Goal: Communication & Community: Connect with others

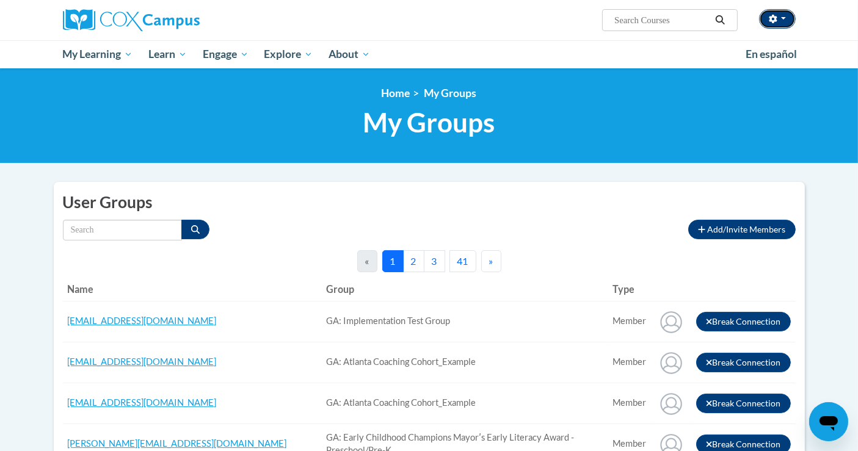
click at [328, 23] on icon "button" at bounding box center [772, 19] width 9 height 9
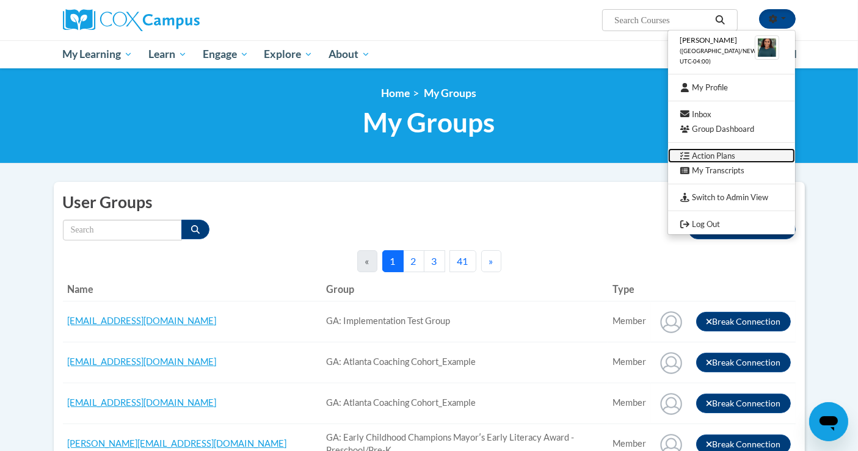
click at [328, 154] on link "Action Plans" at bounding box center [731, 155] width 127 height 15
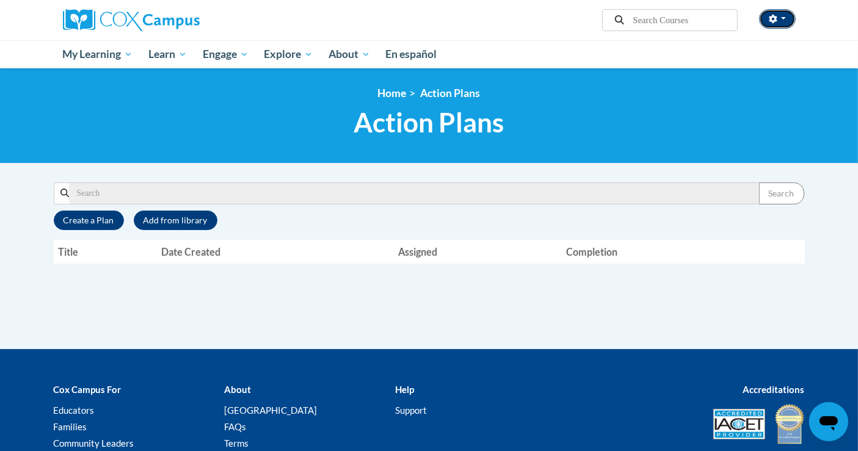
click at [761, 16] on button "button" at bounding box center [777, 19] width 37 height 20
click at [65, 194] on icon at bounding box center [64, 193] width 9 height 9
click at [124, 310] on div "Supervisor Modal Window Search Search « 1" at bounding box center [429, 265] width 769 height 167
click at [63, 198] on label "Search" at bounding box center [64, 193] width 9 height 21
click at [774, 16] on icon "button" at bounding box center [772, 19] width 8 height 9
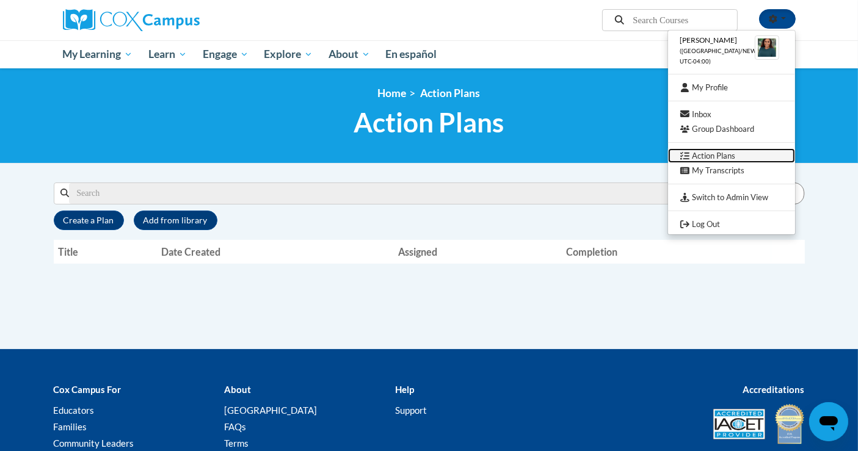
click at [701, 151] on link "Action Plans" at bounding box center [731, 155] width 127 height 15
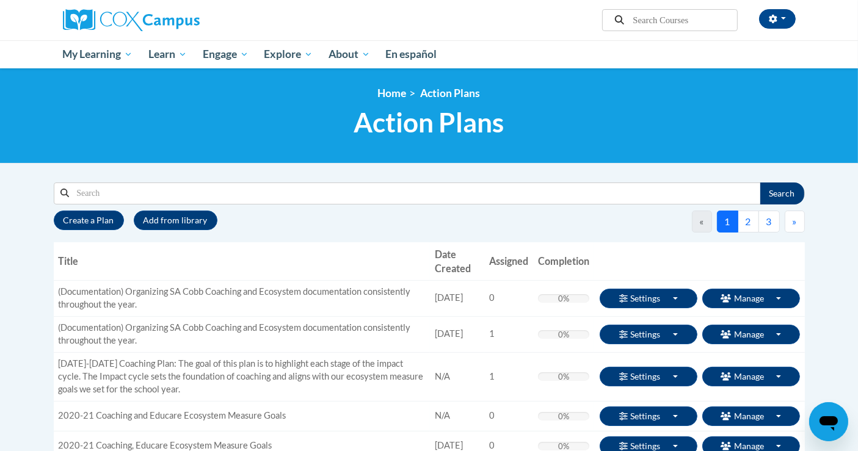
click at [504, 187] on input "Search" at bounding box center [414, 193] width 690 height 21
type input "multi"
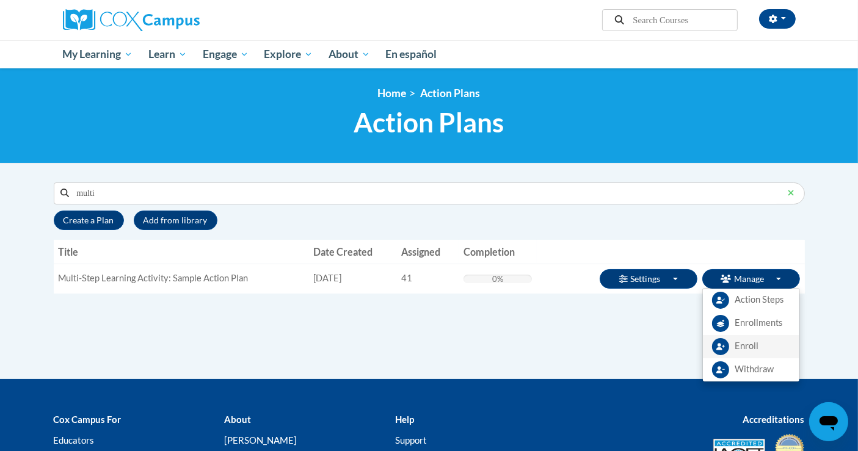
click at [748, 341] on span "Enroll" at bounding box center [747, 346] width 24 height 13
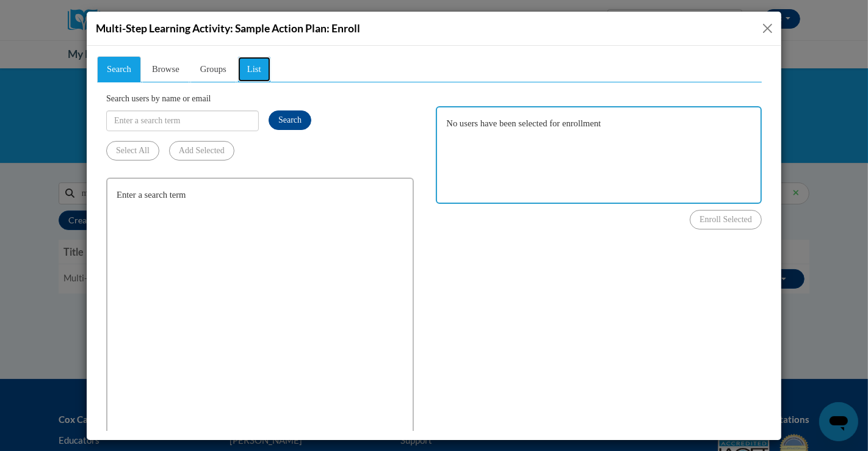
click at [261, 68] on link "List" at bounding box center [254, 69] width 34 height 26
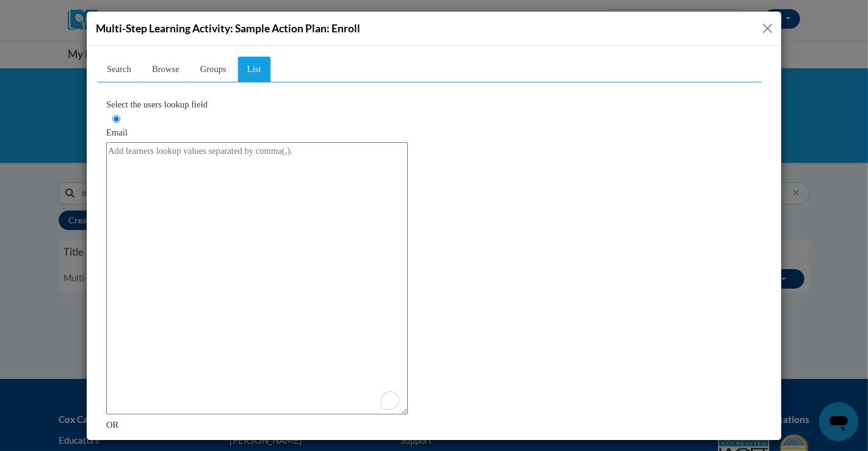
click at [228, 222] on textarea "To enrich screen reader interactions, please activate Accessibility in Grammarl…" at bounding box center [257, 278] width 302 height 272
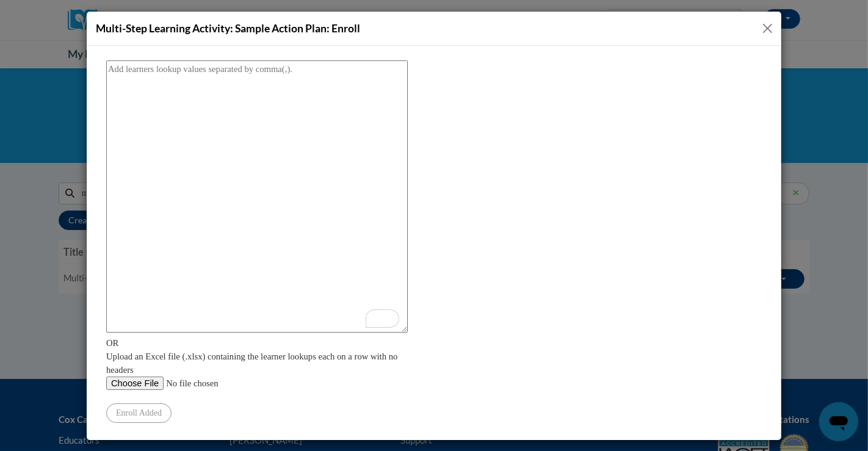
click at [762, 32] on button "Close" at bounding box center [767, 28] width 15 height 15
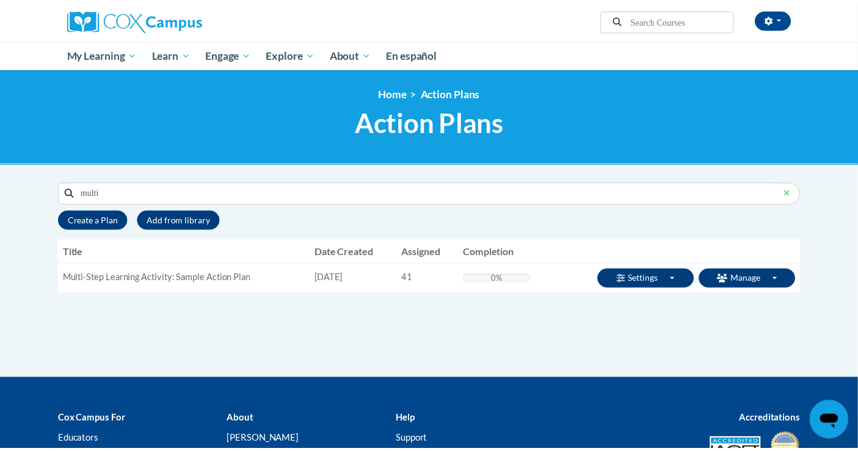
scroll to position [0, 0]
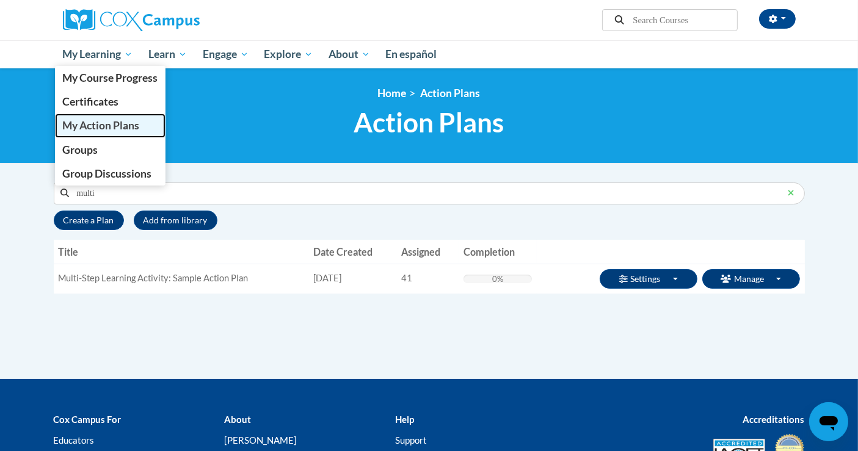
click at [83, 126] on span "My Action Plans" at bounding box center [100, 125] width 77 height 13
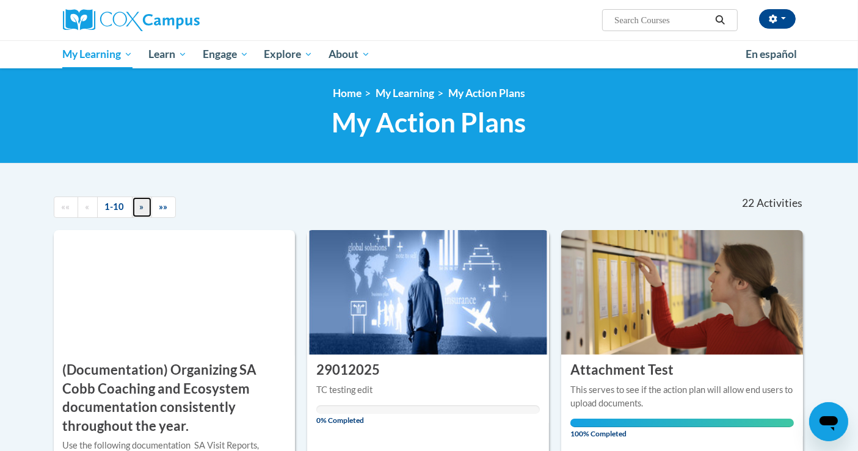
click at [135, 208] on link "»" at bounding box center [142, 207] width 20 height 21
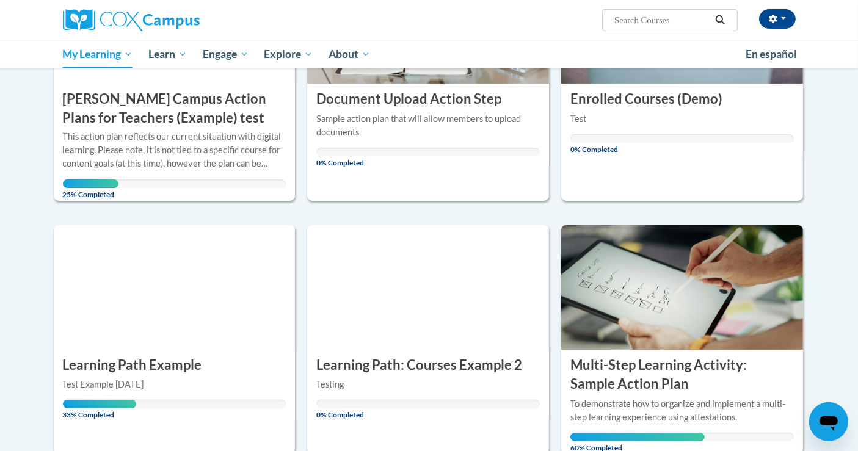
scroll to position [339, 0]
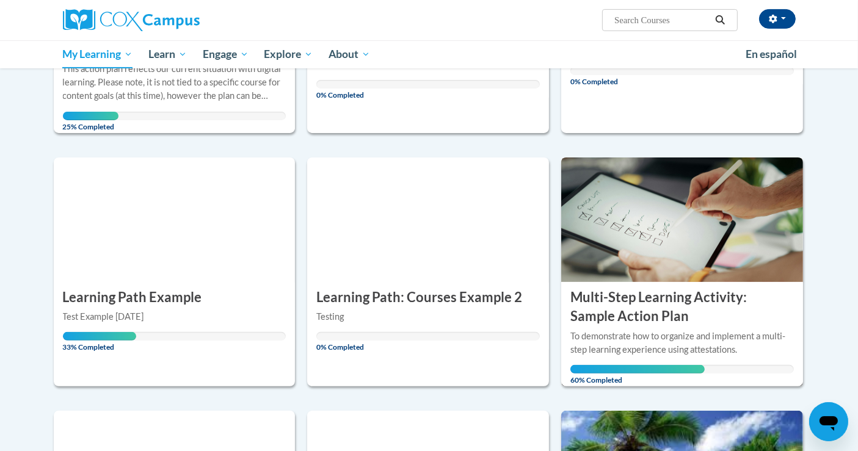
click at [626, 293] on h3 "Multi-Step Learning Activity: Sample Action Plan" at bounding box center [681, 307] width 223 height 38
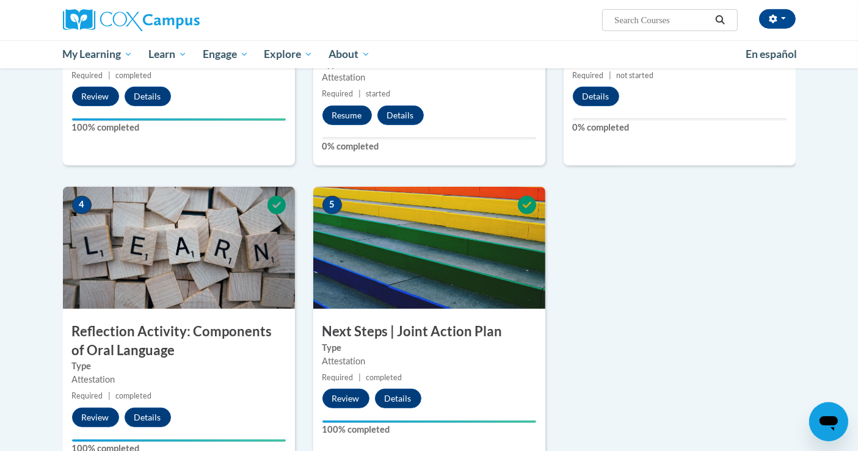
scroll to position [610, 0]
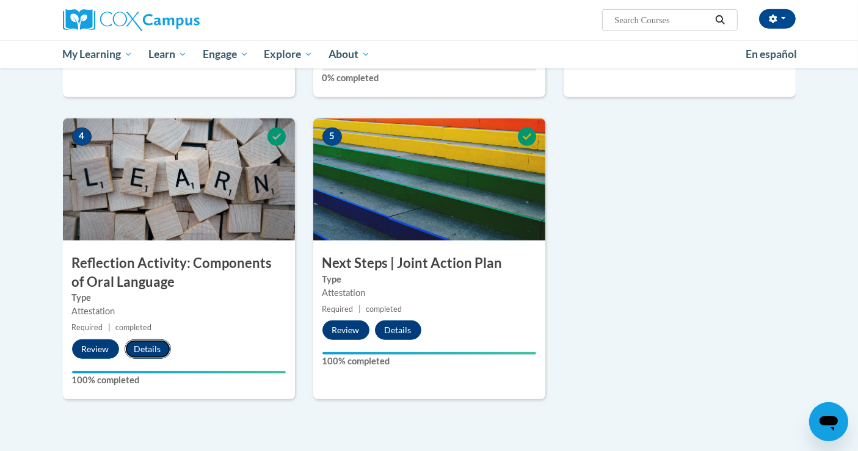
click at [151, 345] on button "Details" at bounding box center [148, 349] width 46 height 20
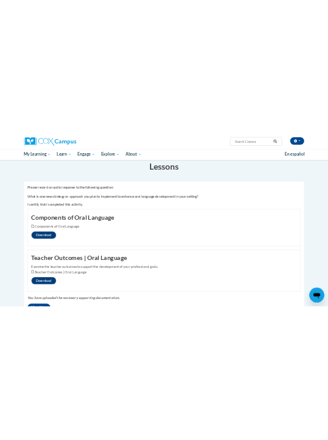
scroll to position [271, 0]
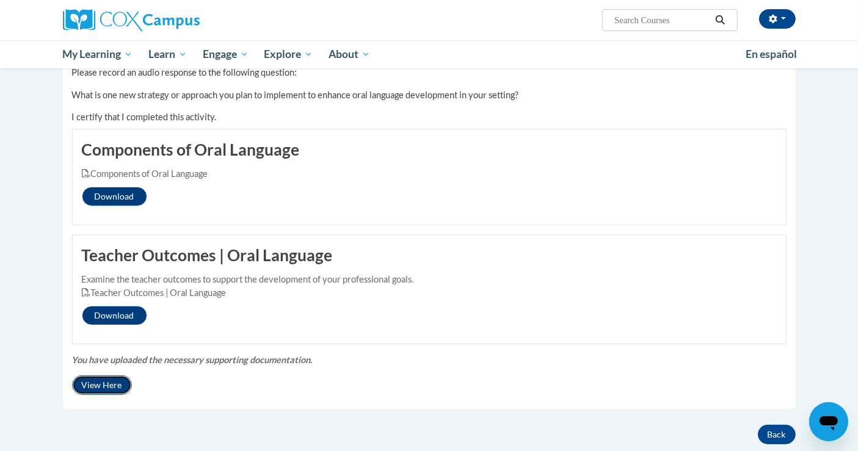
click at [106, 379] on button "View Here" at bounding box center [102, 385] width 60 height 20
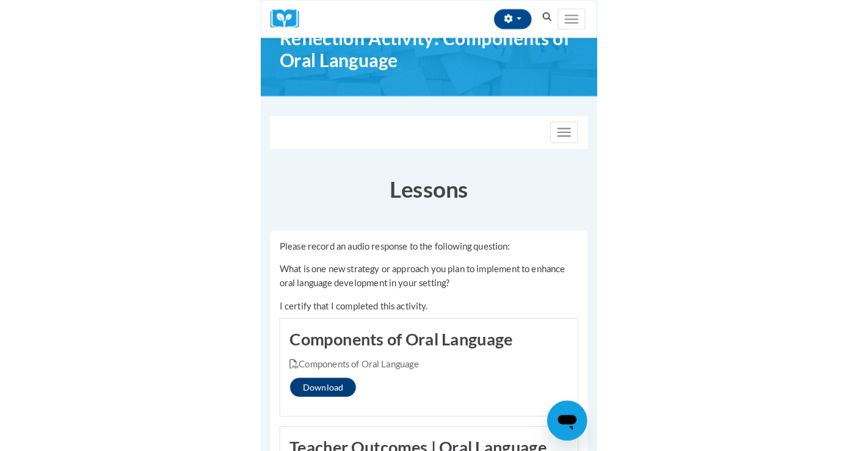
scroll to position [0, 0]
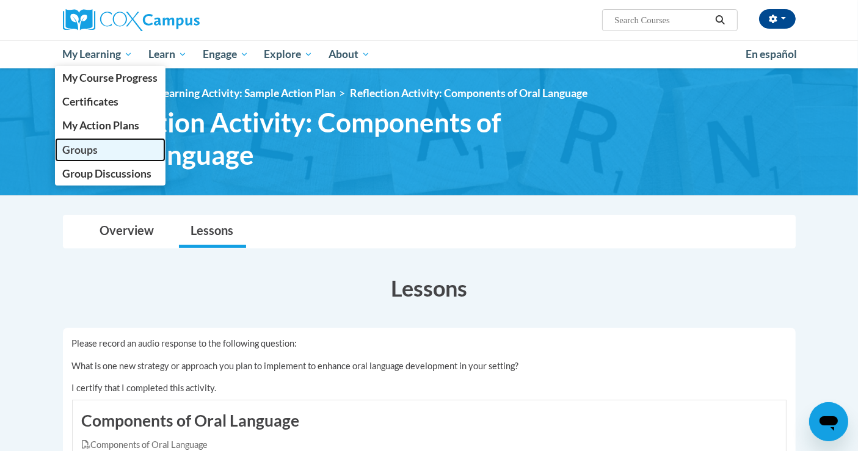
click at [90, 153] on span "Groups" at bounding box center [79, 149] width 35 height 13
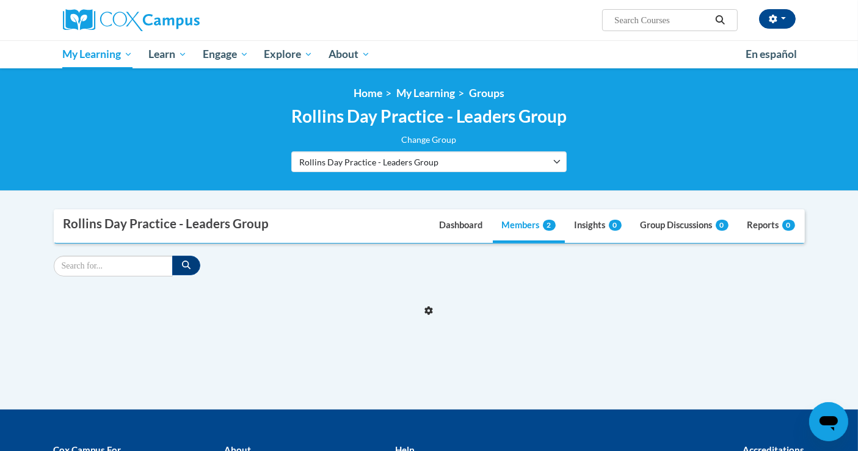
click at [576, 328] on div "« » « » Manage Action Plans" at bounding box center [429, 306] width 751 height 60
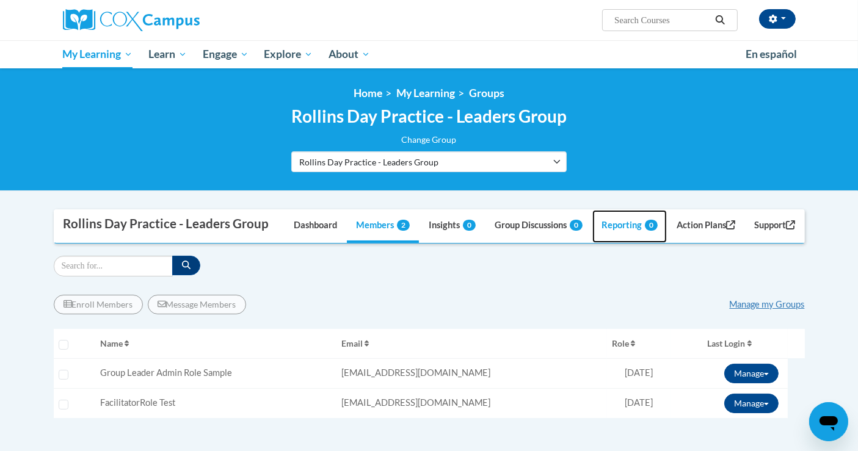
click at [612, 243] on link "Reporting 0" at bounding box center [629, 226] width 74 height 33
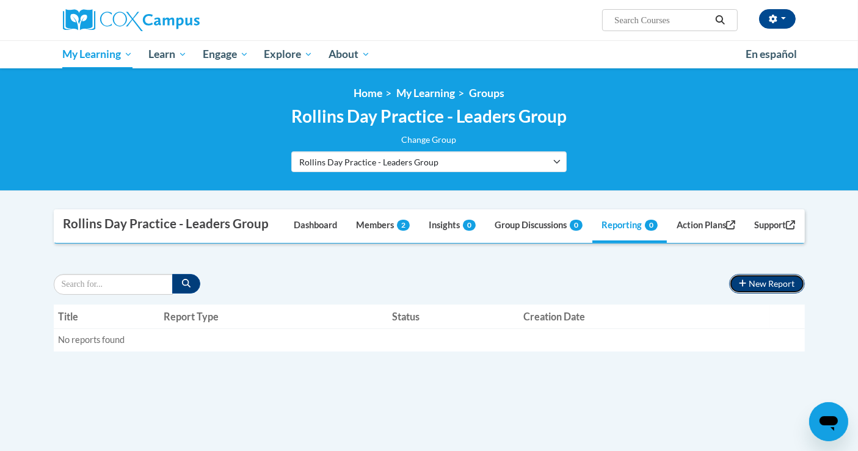
click at [744, 287] on icon "button" at bounding box center [742, 283] width 7 height 7
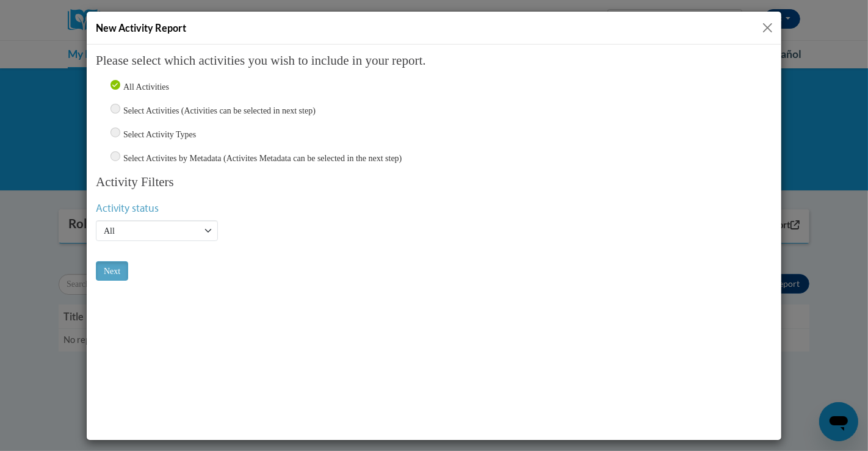
click at [114, 153] on input "radio" at bounding box center [115, 156] width 10 height 10
radio input "true"
click at [114, 130] on input "Select Activity Types" at bounding box center [115, 132] width 10 height 10
radio input "true"
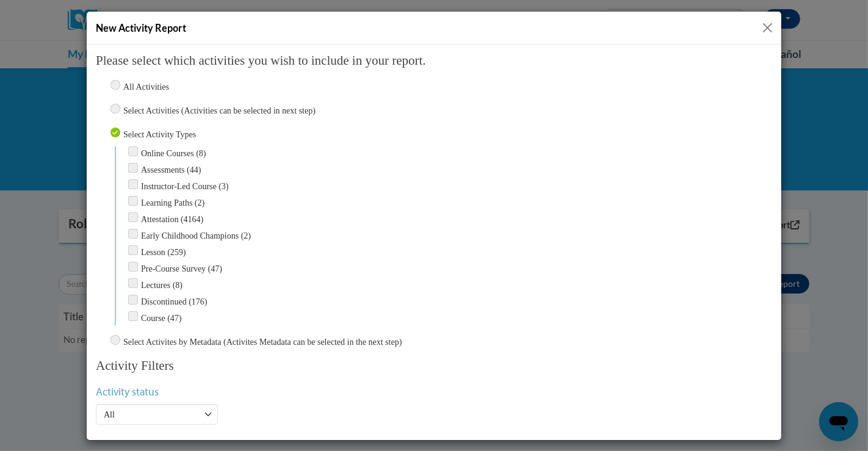
click at [116, 334] on input "radio" at bounding box center [115, 339] width 10 height 10
radio input "true"
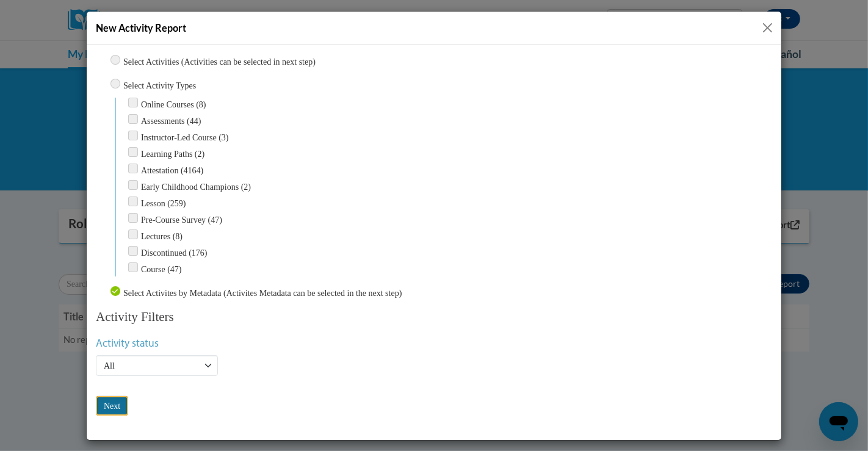
click at [119, 395] on input "Next" at bounding box center [111, 405] width 32 height 20
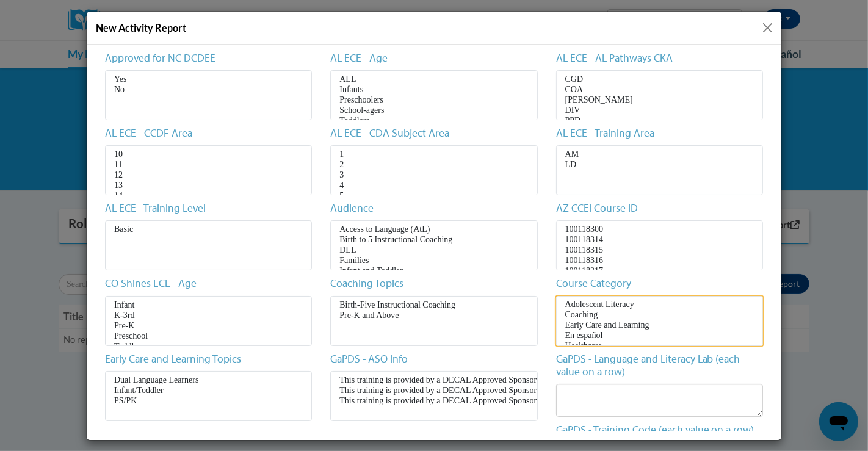
scroll to position [7, 0]
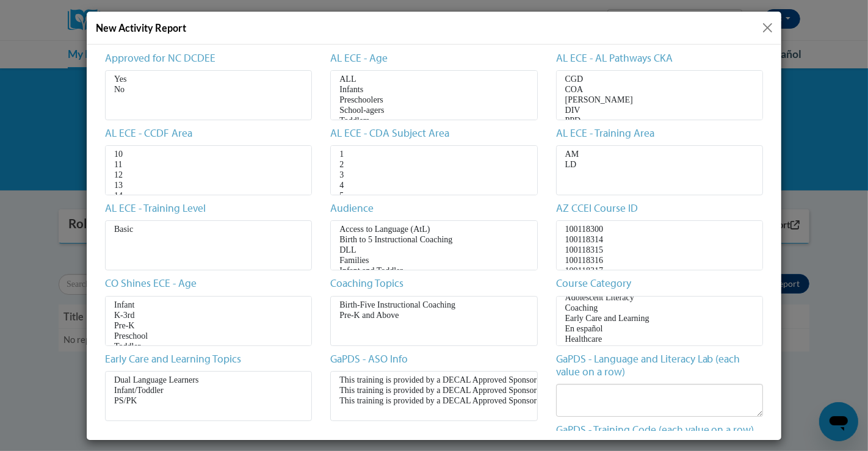
click at [806, 114] on div "New Activity Report" at bounding box center [434, 225] width 868 height 451
click at [845, 67] on div "New Activity Report" at bounding box center [434, 225] width 868 height 451
click at [768, 23] on button "Close" at bounding box center [767, 27] width 15 height 15
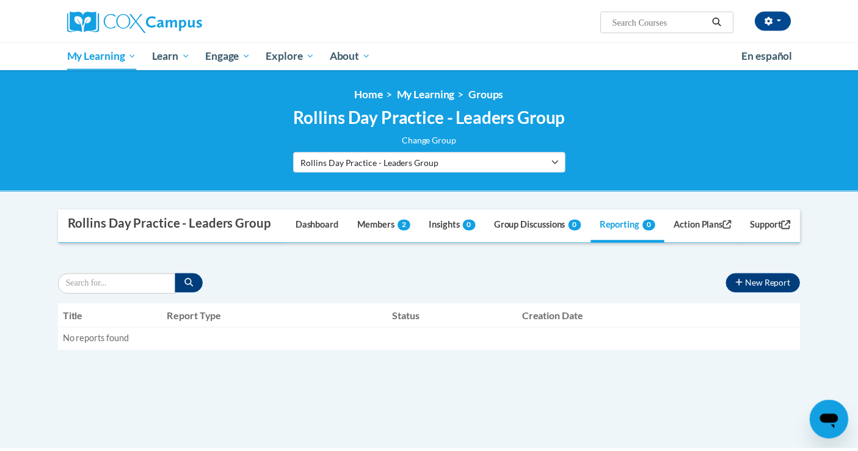
scroll to position [0, 0]
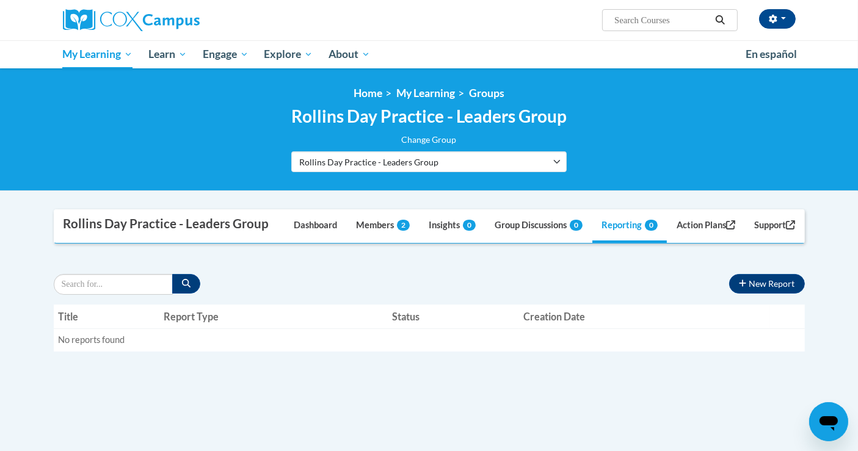
click at [145, 143] on div "Rollins Day Practice - Leaders Group Change Group AtlSpSch - Rollins Facilitato…" at bounding box center [429, 139] width 751 height 66
click at [427, 243] on link "Insights 0" at bounding box center [451, 226] width 65 height 33
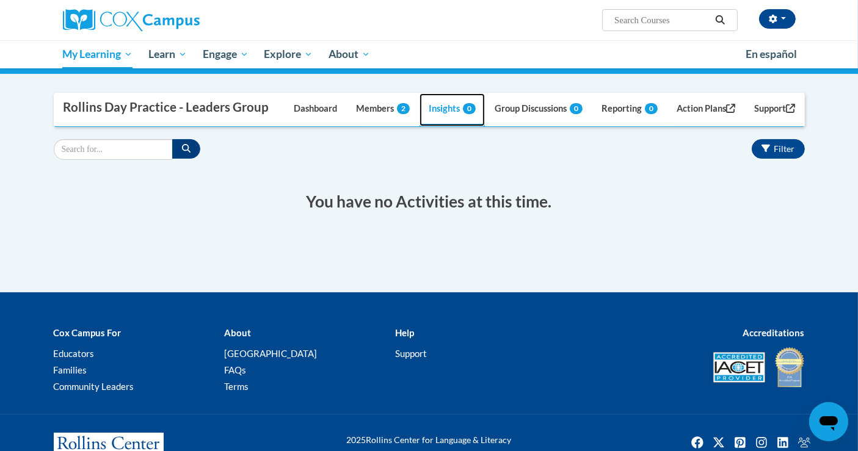
scroll to position [49, 0]
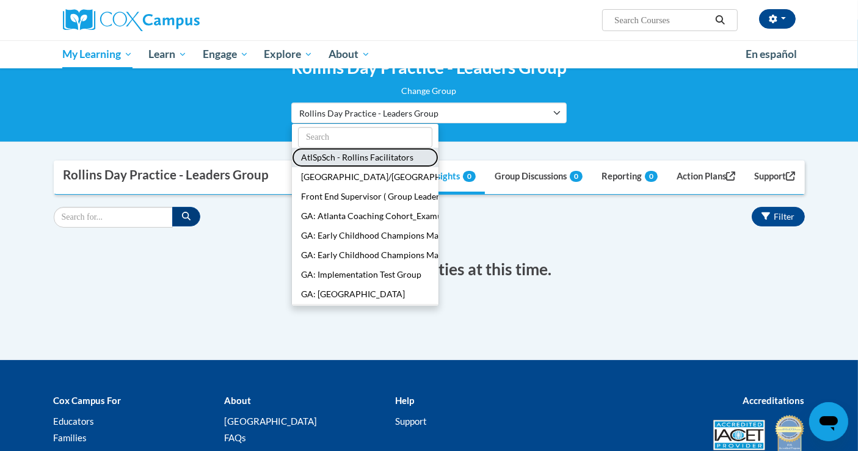
click at [400, 157] on button "AtlSpSch - Rollins Facilitators" at bounding box center [365, 158] width 146 height 20
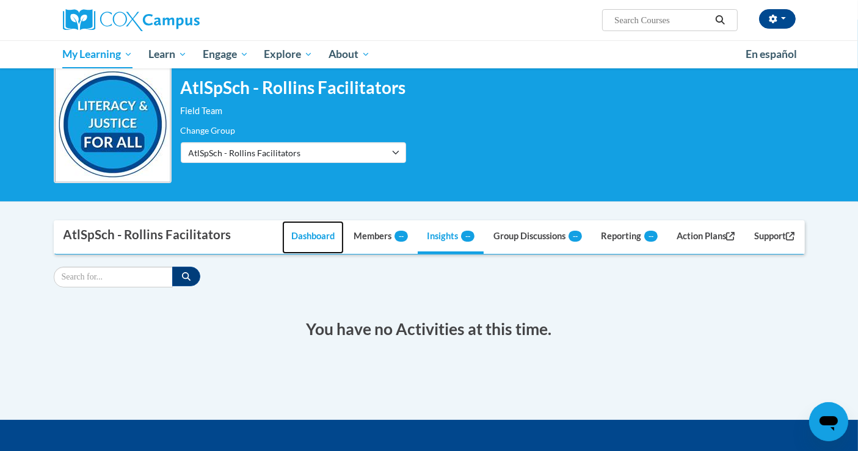
click at [302, 234] on link "Dashboard" at bounding box center [313, 237] width 62 height 33
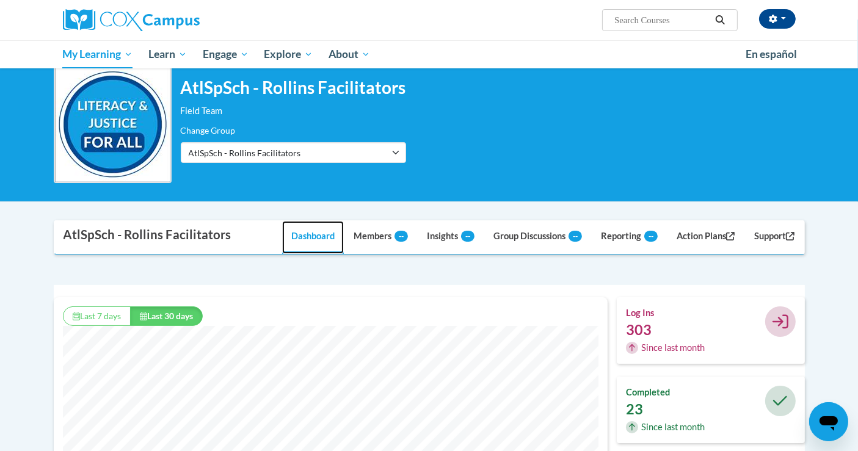
scroll to position [312, 554]
click at [115, 308] on button "Last 7 days" at bounding box center [97, 316] width 68 height 20
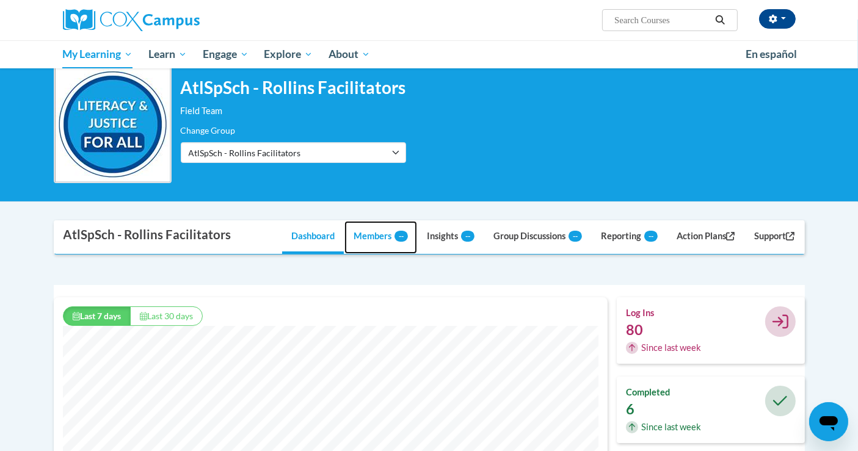
click at [364, 243] on link "Members --" at bounding box center [380, 237] width 73 height 33
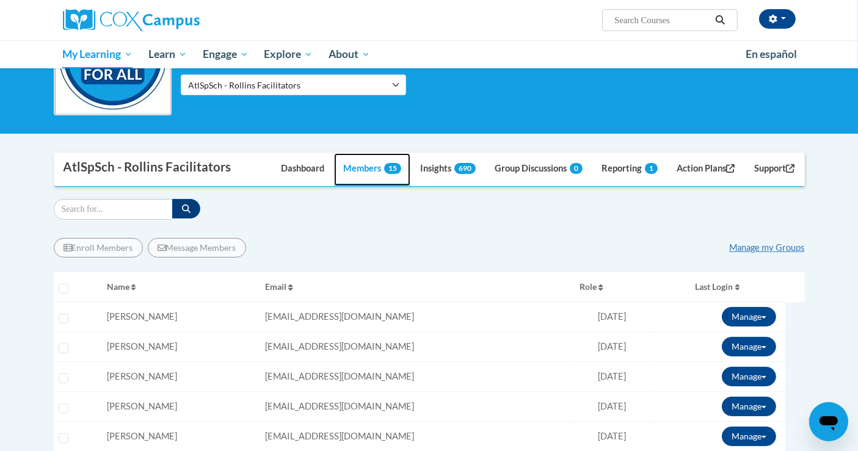
scroll to position [184, 0]
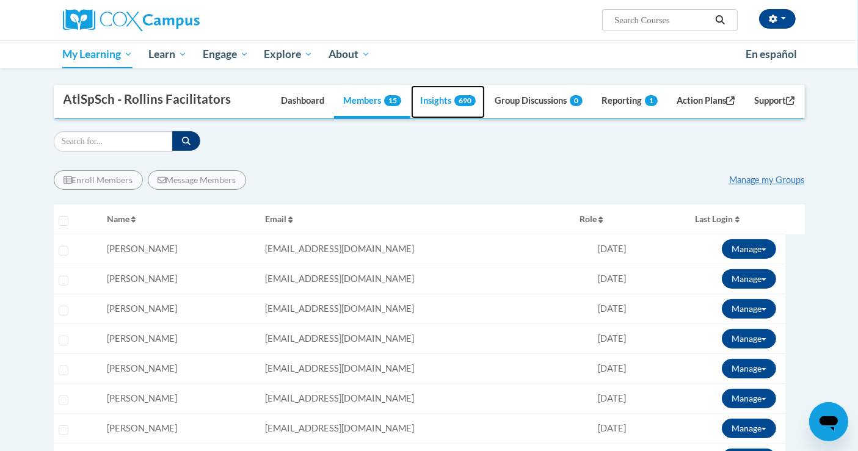
click at [433, 102] on link "Insights 690" at bounding box center [448, 101] width 74 height 33
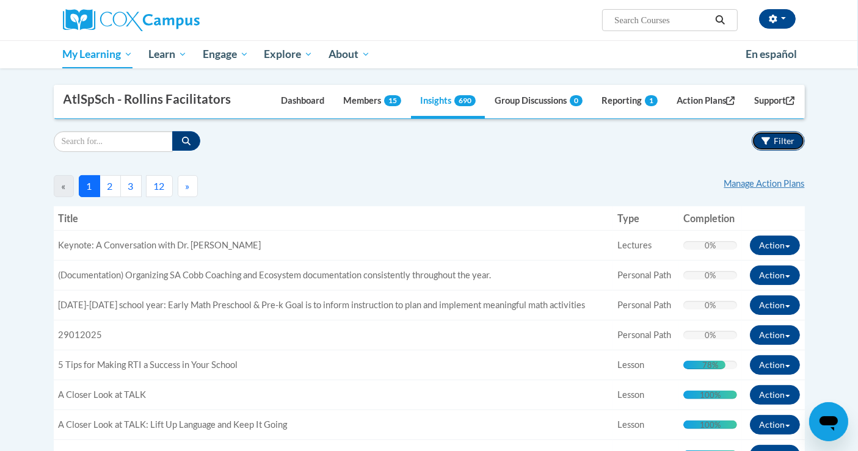
click at [794, 136] on span "Filter" at bounding box center [784, 140] width 21 height 10
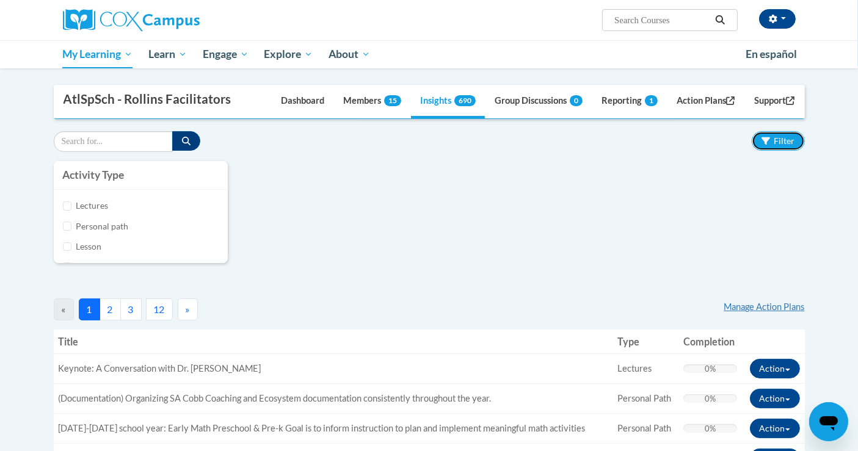
scroll to position [0, 0]
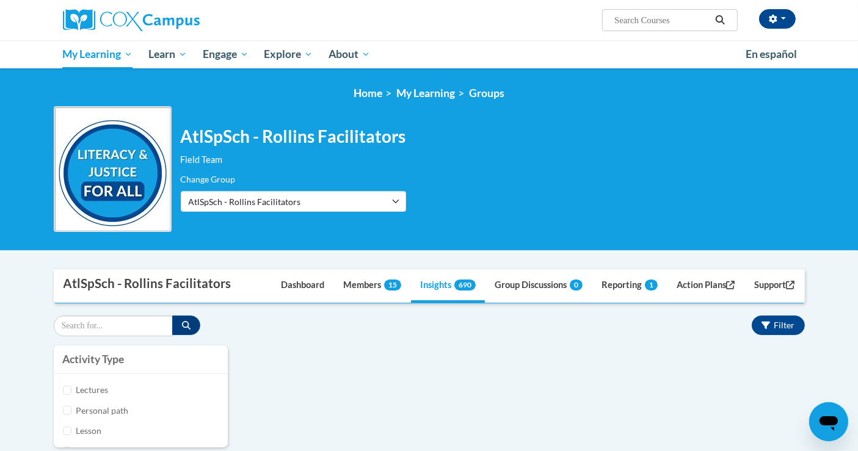
click at [327, 334] on div "Filter" at bounding box center [429, 326] width 751 height 21
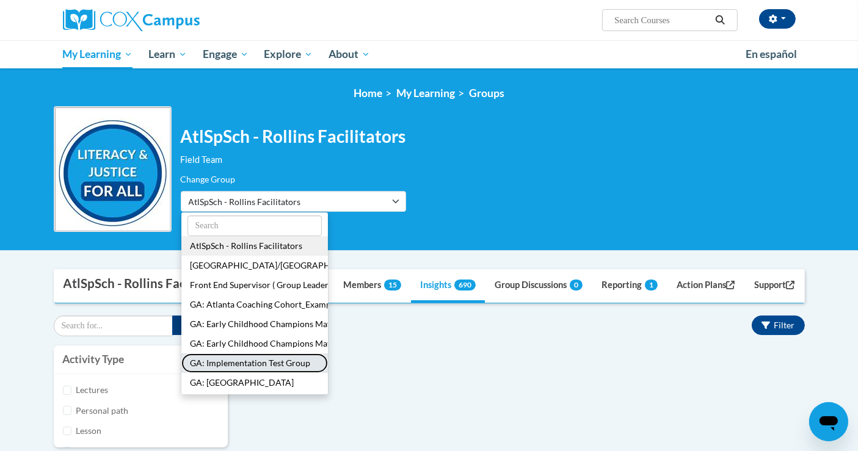
click at [267, 367] on button "GA: Implementation Test Group" at bounding box center [254, 363] width 146 height 20
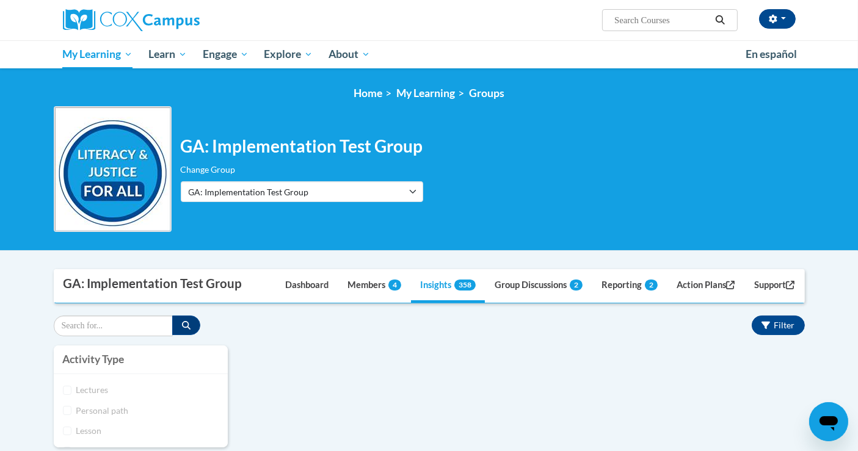
click at [421, 400] on div "Activity Type Lectures Personal path Lesson Attestation Course Assessment Task" at bounding box center [429, 402] width 769 height 114
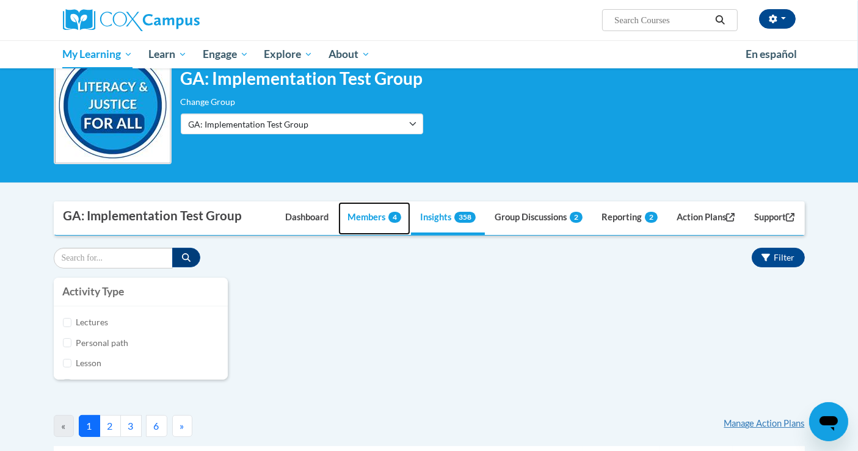
click at [370, 222] on link "Members 4" at bounding box center [374, 218] width 72 height 33
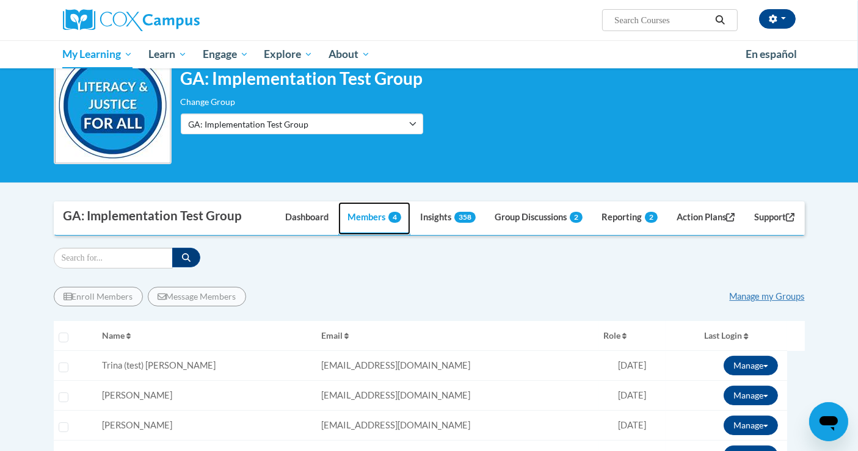
scroll to position [135, 0]
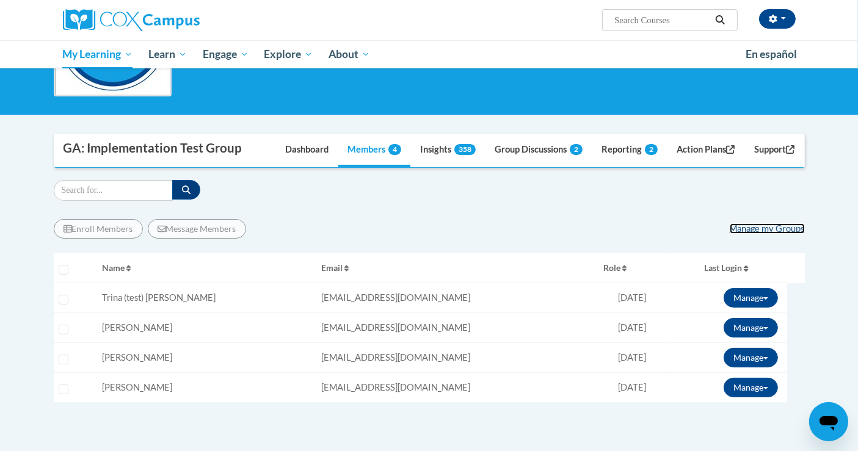
click at [743, 226] on link "Manage my Groups" at bounding box center [766, 228] width 75 height 10
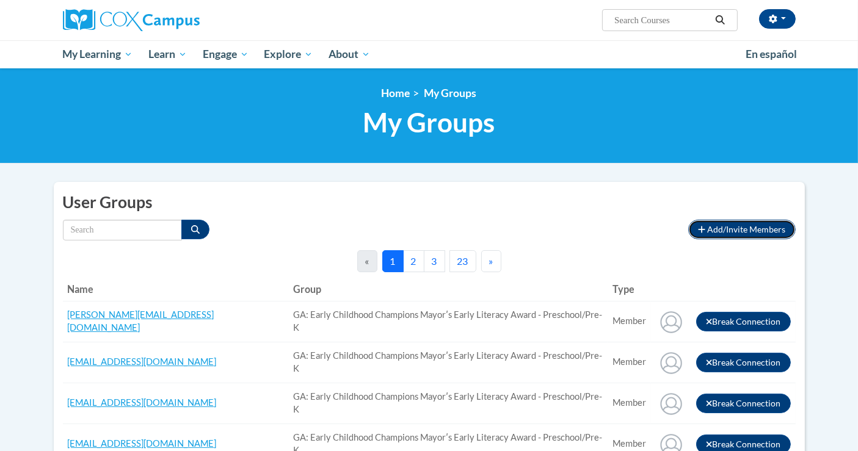
click at [703, 236] on button "Add/Invite Members" at bounding box center [741, 230] width 107 height 20
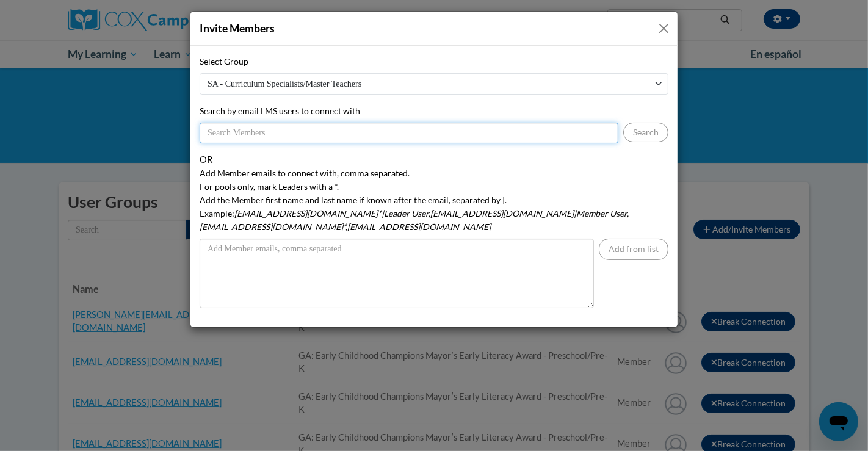
click at [348, 135] on input "Search by email LMS users to connect with" at bounding box center [409, 133] width 419 height 21
type input "[EMAIL_ADDRESS][DOMAIN_NAME]"
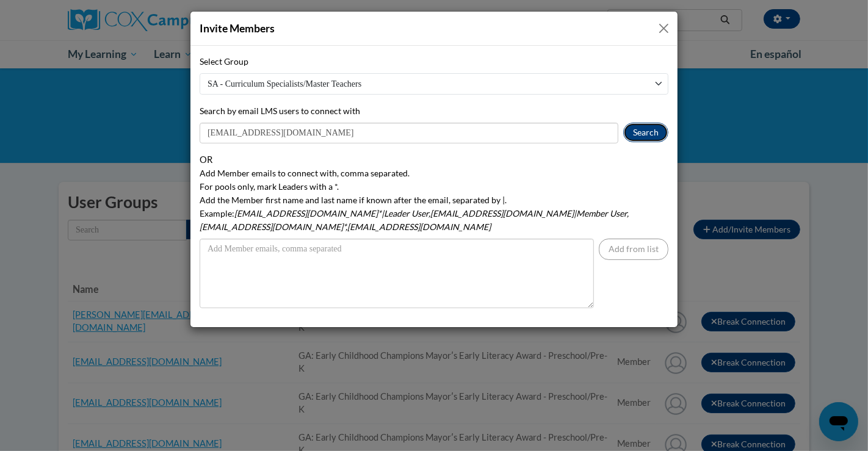
click at [637, 132] on button "Search" at bounding box center [645, 133] width 45 height 20
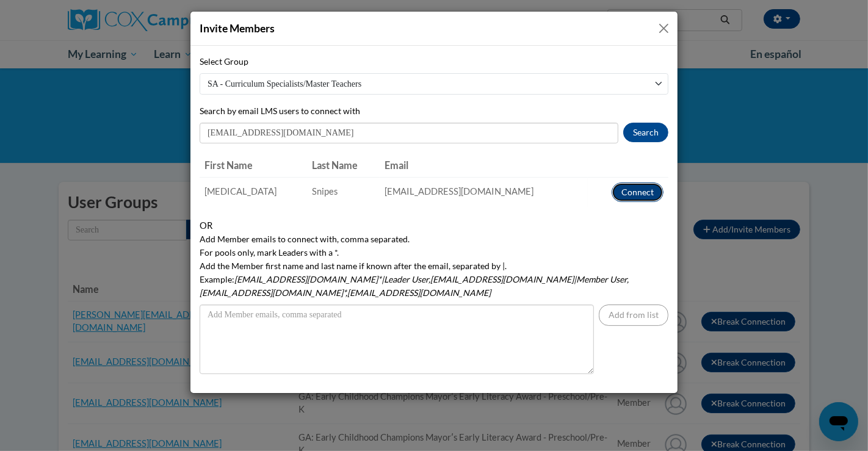
click at [641, 186] on button "Connect" at bounding box center [638, 192] width 52 height 20
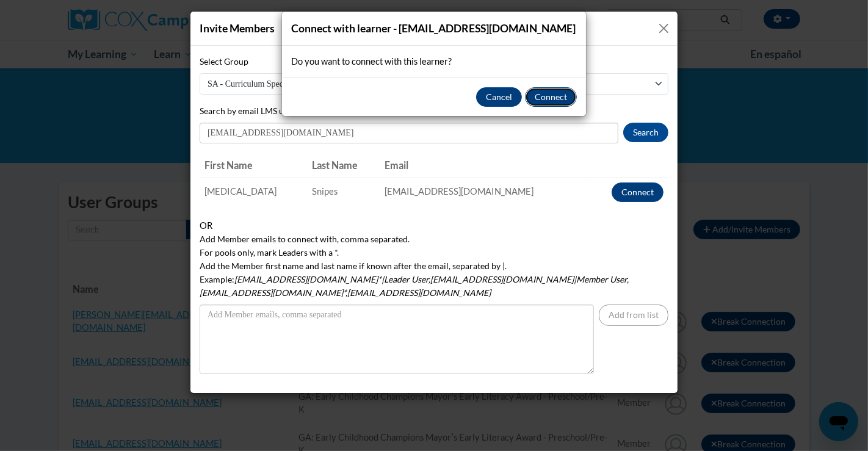
click at [548, 93] on button "Connect" at bounding box center [551, 97] width 52 height 20
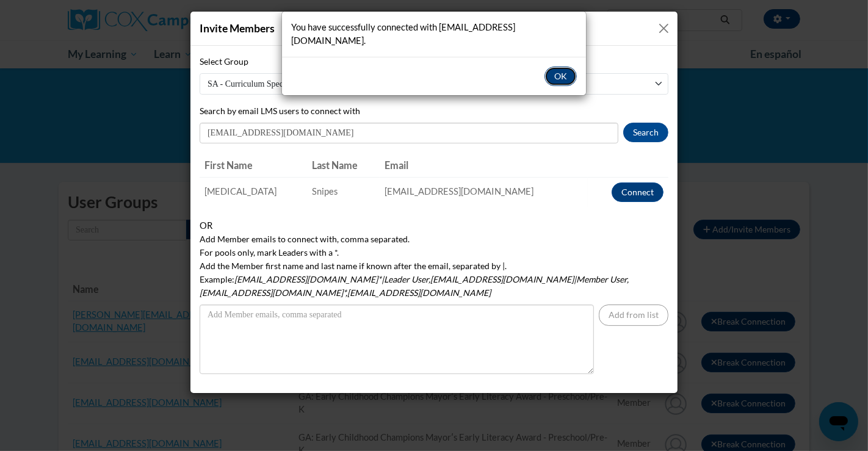
click at [558, 67] on button "OK" at bounding box center [560, 77] width 32 height 20
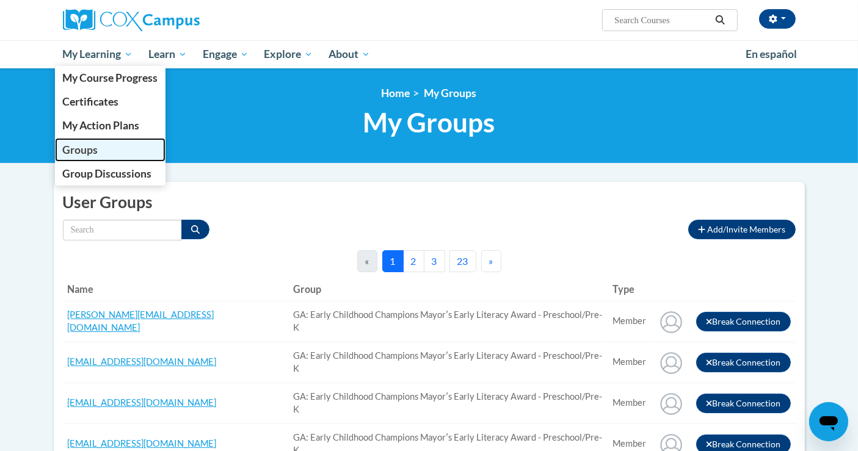
click at [87, 146] on span "Groups" at bounding box center [79, 149] width 35 height 13
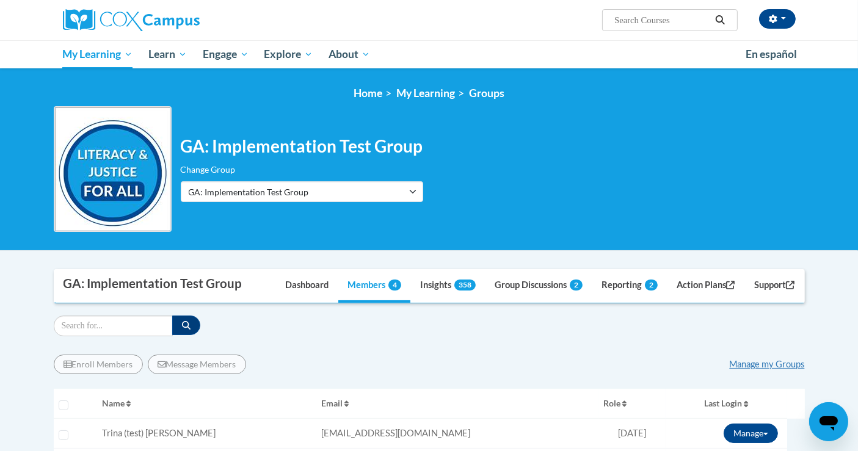
scroll to position [135, 0]
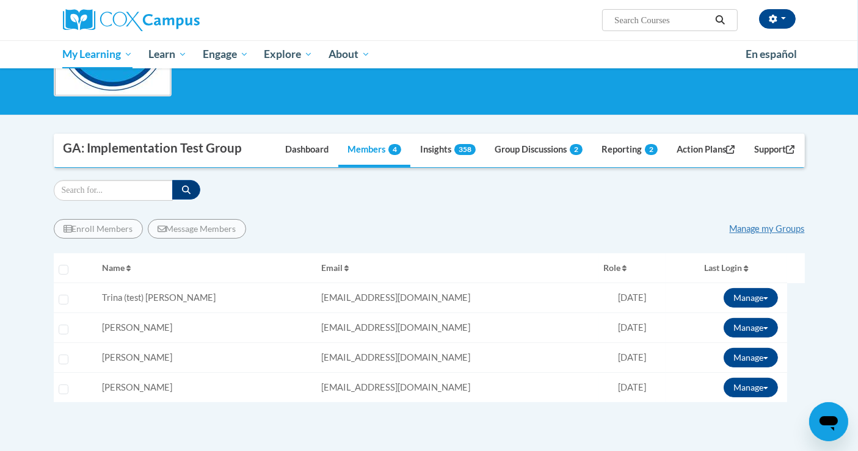
click at [760, 222] on div "Manage my Groups" at bounding box center [766, 228] width 75 height 13
click at [760, 226] on link "Manage my Groups" at bounding box center [766, 228] width 75 height 10
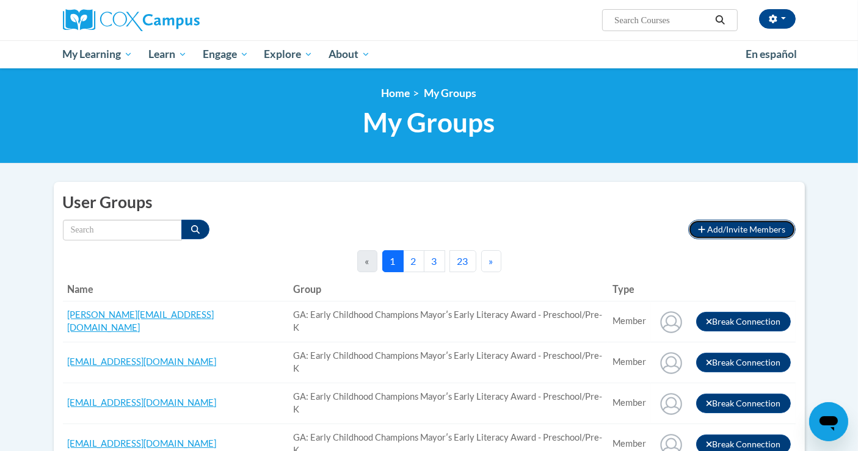
click at [701, 229] on icon "button" at bounding box center [701, 229] width 7 height 7
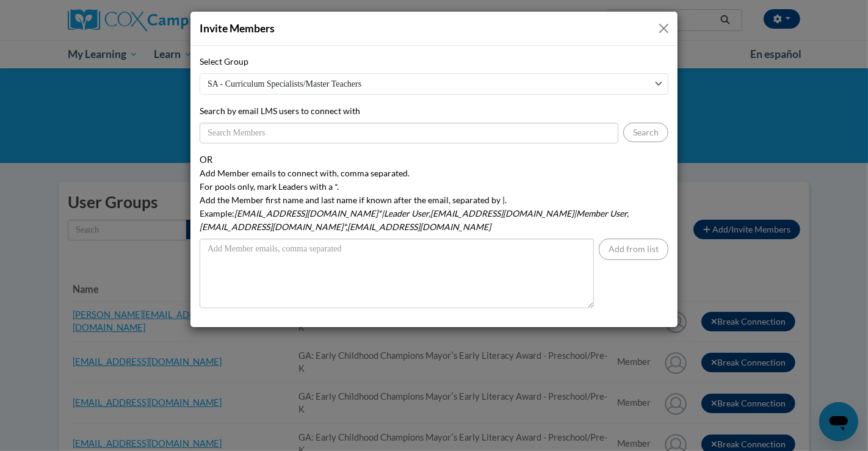
click at [654, 85] on select "SA - Curriculum Specialists/Master Teachers AtlSpSch - Rollins Facilitators GA:…" at bounding box center [434, 83] width 469 height 21
select select "60754500-0000-0000-0000-000000000000"
click at [200, 73] on select "SA - Curriculum Specialists/Master Teachers AtlSpSch - Rollins Facilitators GA:…" at bounding box center [434, 83] width 469 height 21
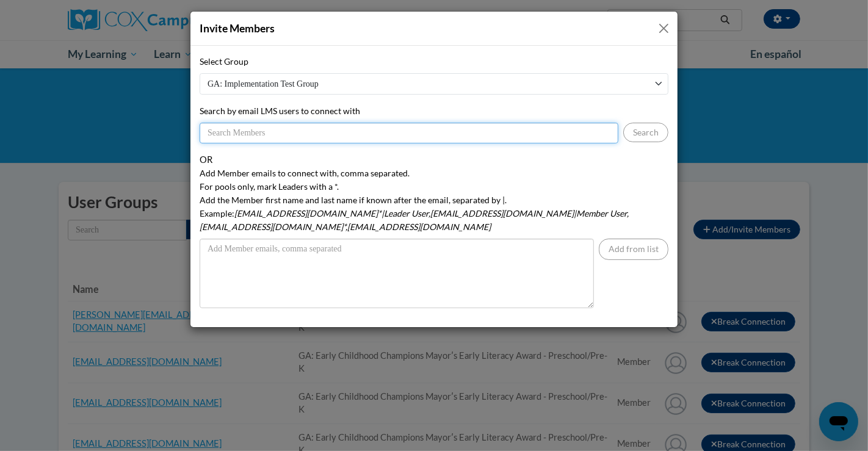
click at [391, 135] on input "Search by email LMS users to connect with" at bounding box center [409, 133] width 419 height 21
type input "[EMAIL_ADDRESS][DOMAIN_NAME]"
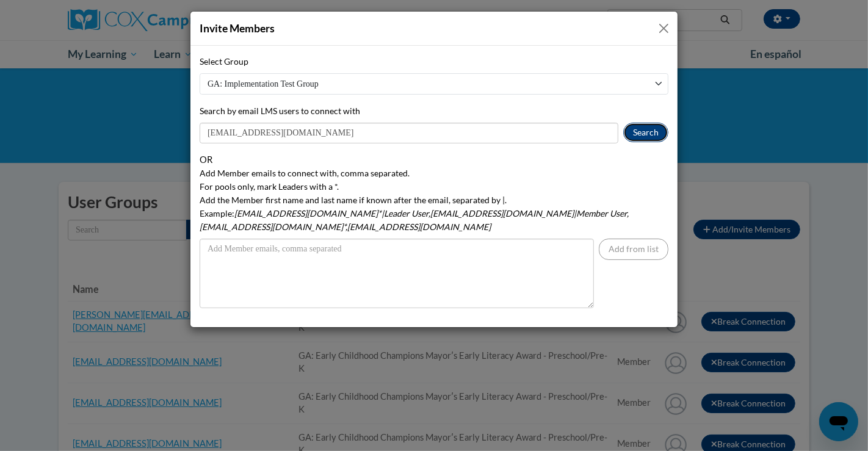
click at [643, 138] on button "Search" at bounding box center [645, 133] width 45 height 20
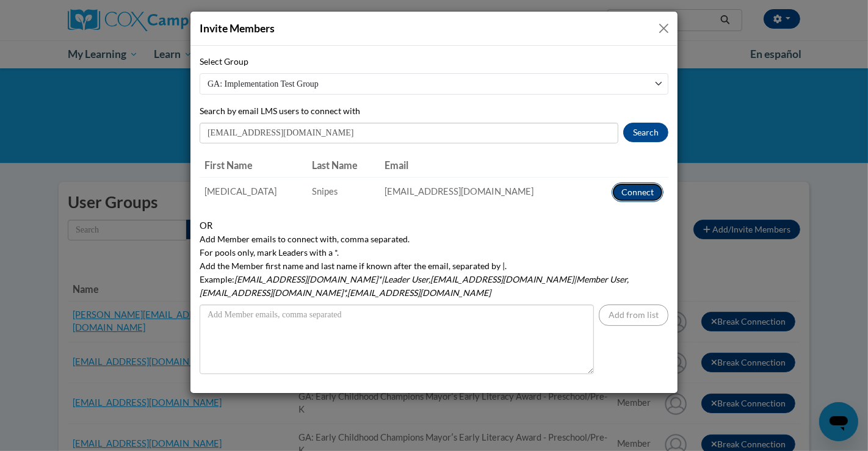
click at [645, 194] on button "Connect" at bounding box center [638, 192] width 52 height 20
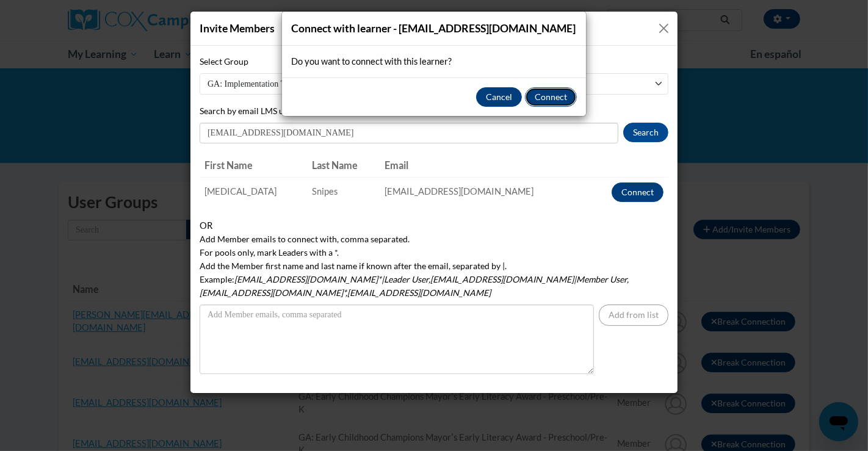
click at [555, 93] on button "Connect" at bounding box center [551, 97] width 52 height 20
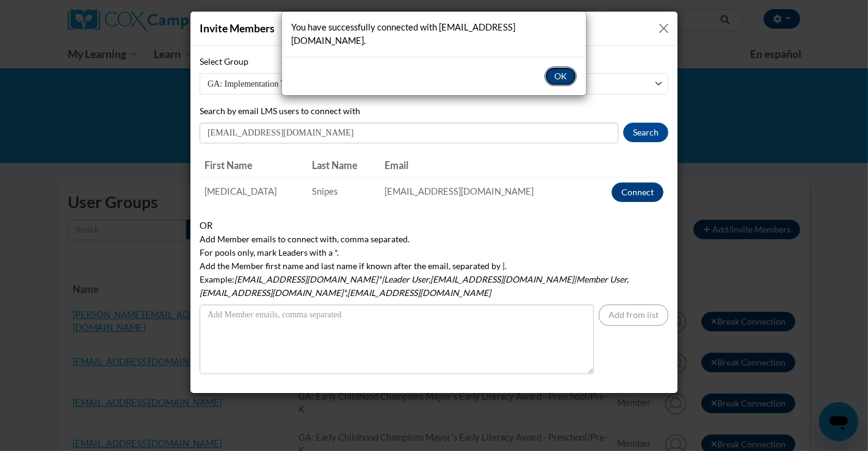
click at [561, 67] on button "OK" at bounding box center [560, 77] width 32 height 20
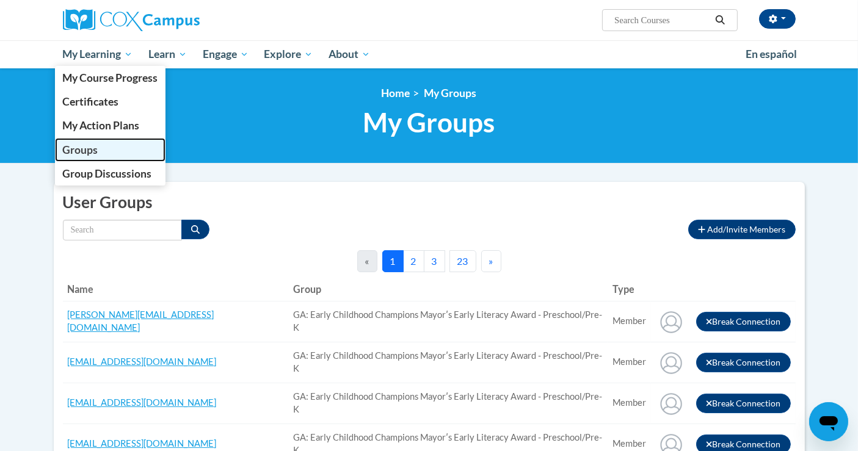
click at [96, 151] on span "Groups" at bounding box center [79, 149] width 35 height 13
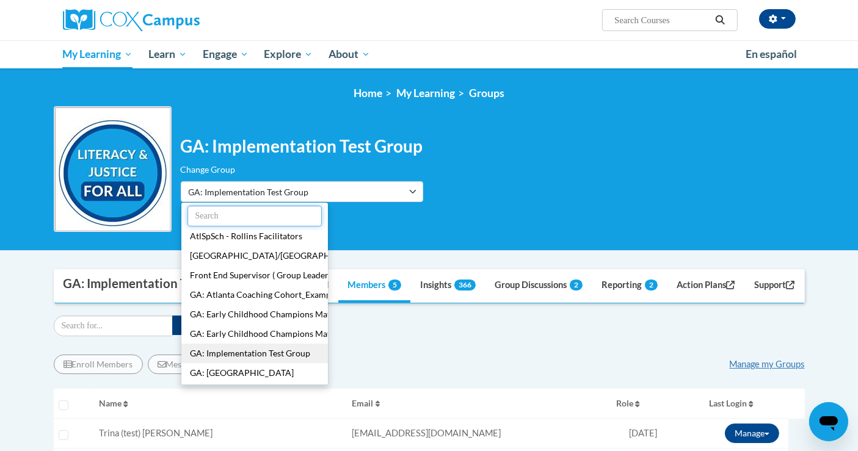
click at [276, 218] on input "text" at bounding box center [254, 216] width 134 height 21
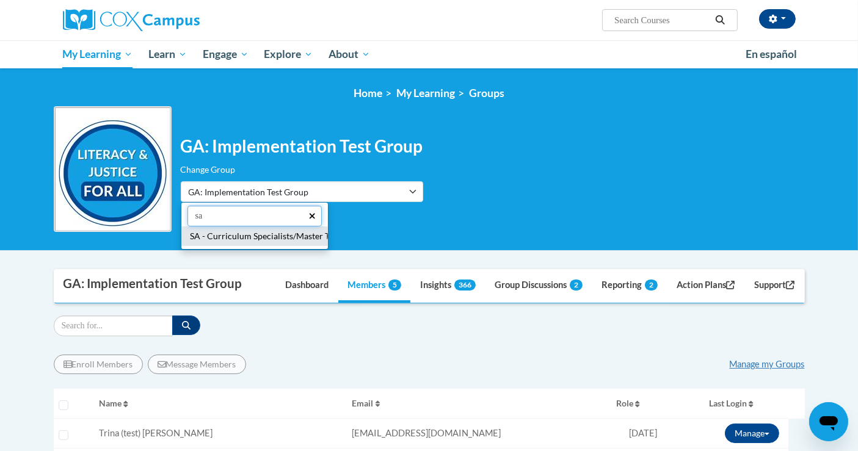
type input "sa"
click at [278, 239] on button "SA - Curriculum Specialists/Master Teachers" at bounding box center [254, 236] width 146 height 20
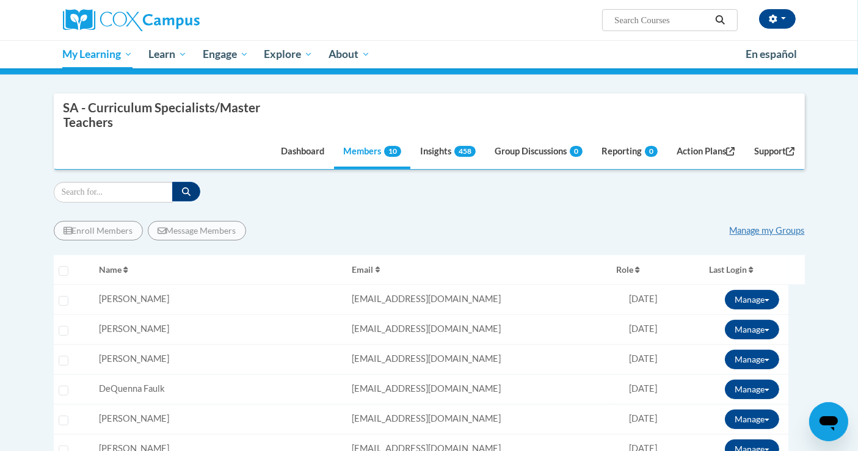
scroll to position [271, 0]
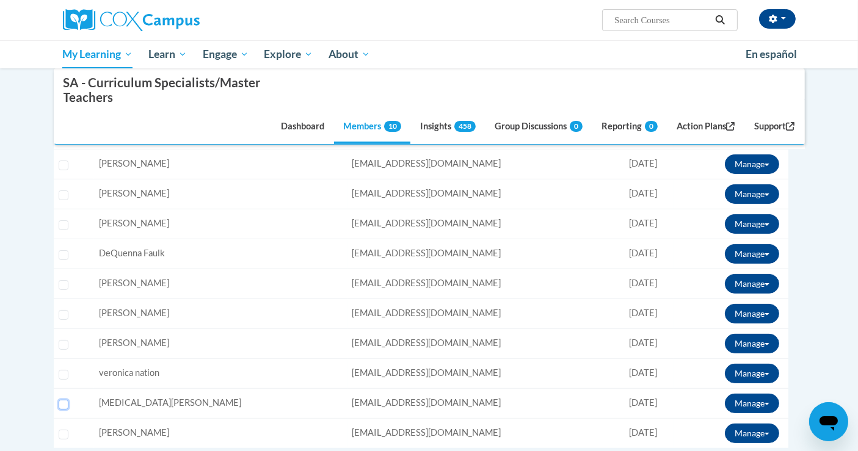
click at [65, 400] on input "Select learner" at bounding box center [64, 405] width 10 height 10
checkbox input "true"
click at [746, 402] on button "Manage" at bounding box center [751, 404] width 54 height 20
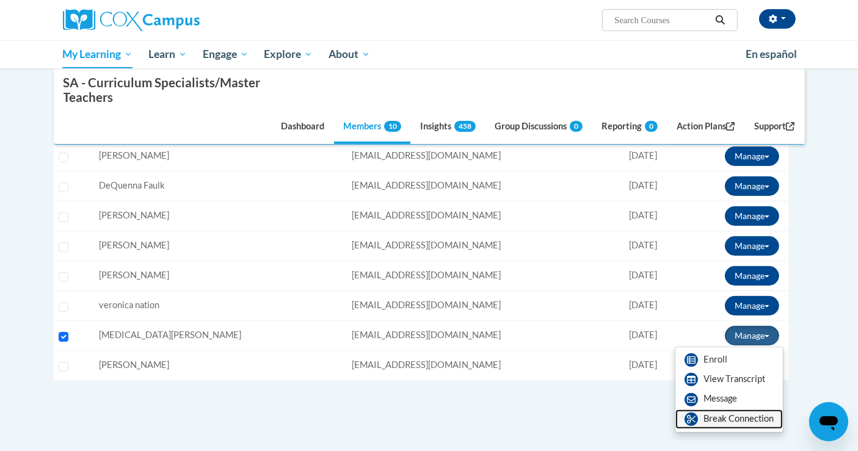
click at [720, 422] on link "Break Connection" at bounding box center [728, 420] width 107 height 20
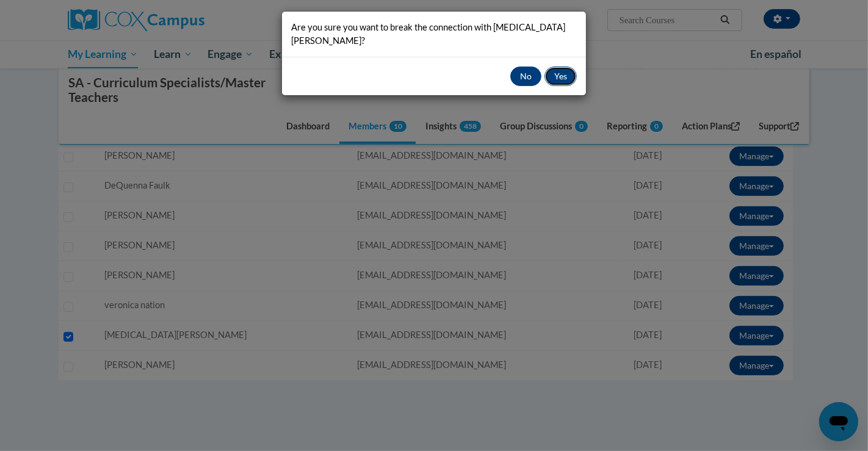
click at [563, 67] on button "Yes" at bounding box center [560, 77] width 32 height 20
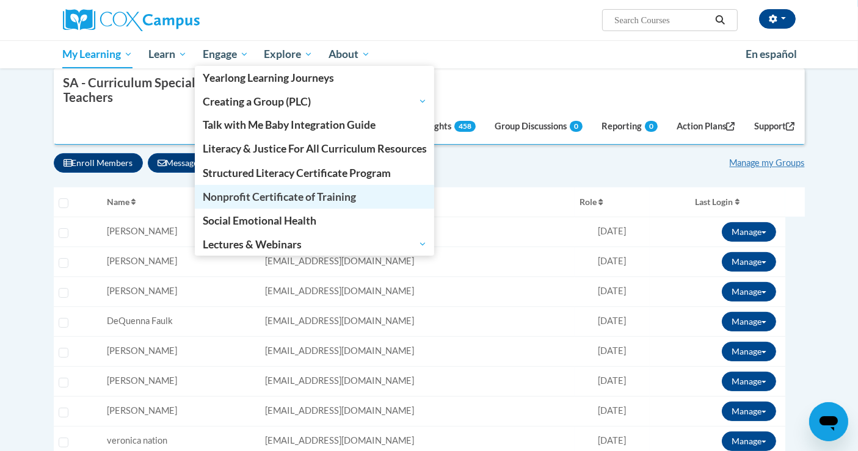
scroll to position [135, 0]
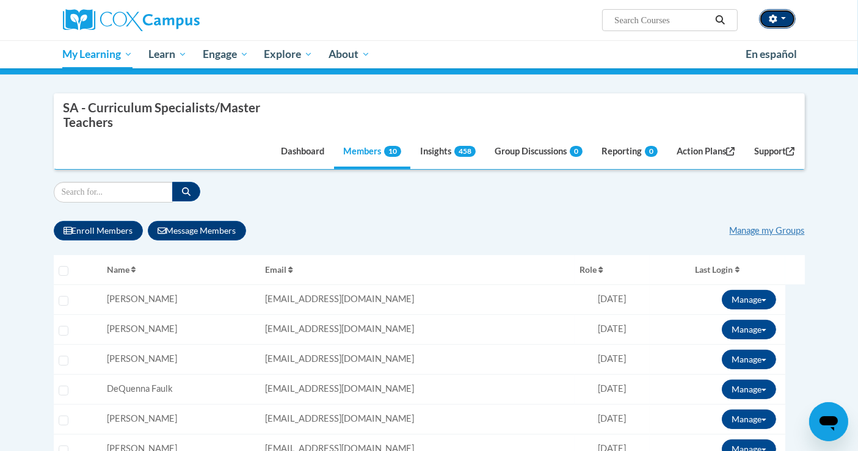
click at [768, 18] on button "button" at bounding box center [777, 19] width 37 height 20
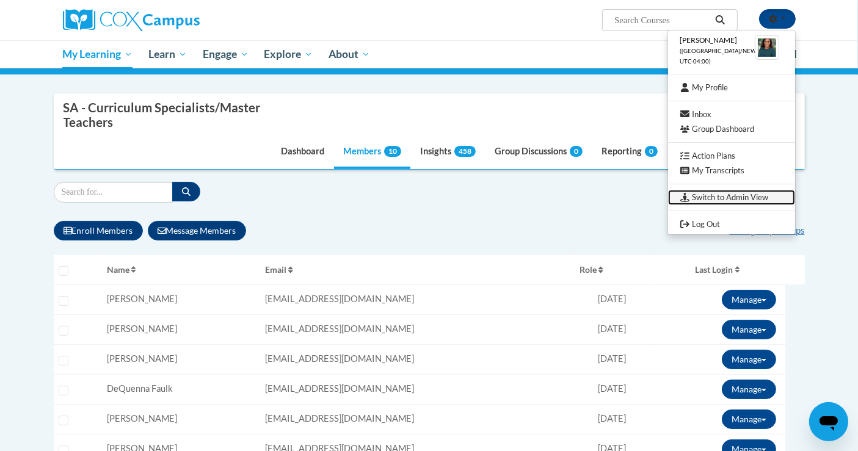
click at [751, 197] on link "Switch to Admin View" at bounding box center [731, 197] width 127 height 15
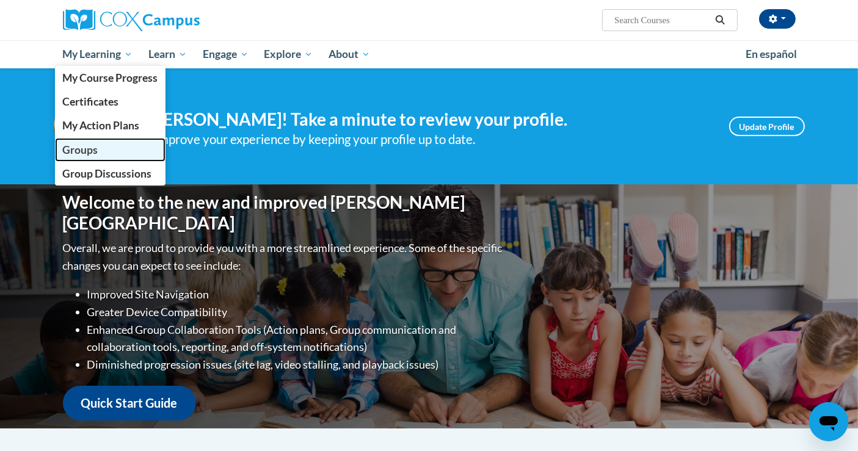
click at [101, 139] on link "Groups" at bounding box center [110, 150] width 111 height 24
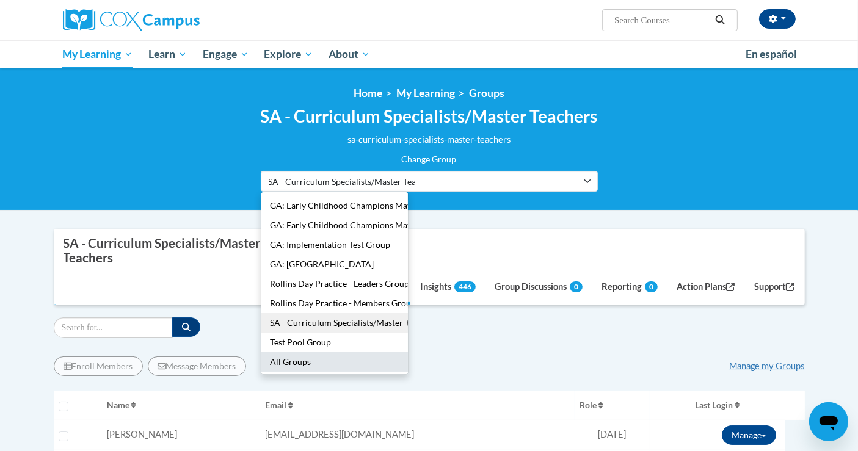
scroll to position [68, 0]
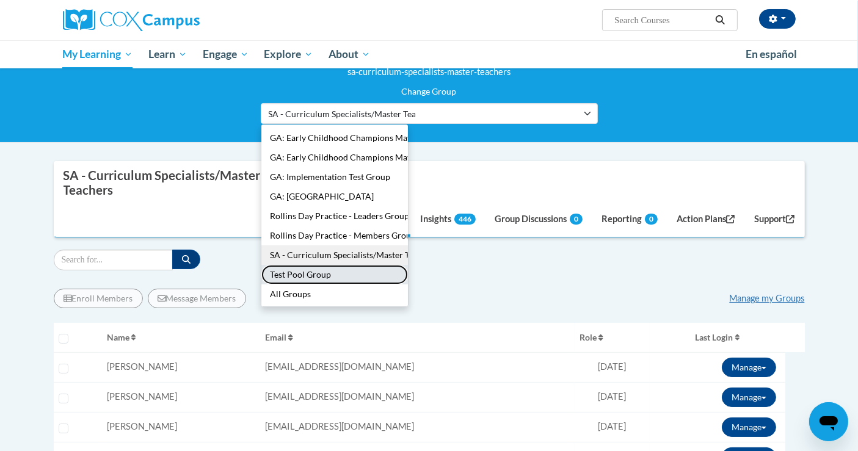
click at [359, 274] on button "Test Pool Group" at bounding box center [334, 275] width 146 height 20
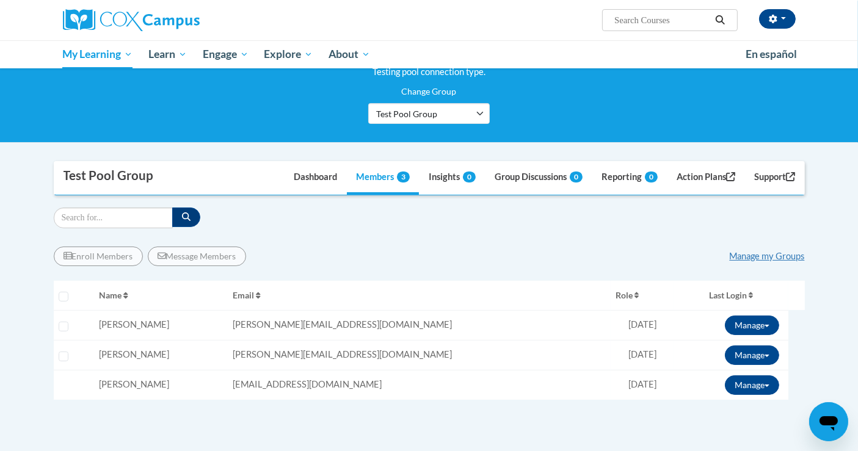
scroll to position [0, 0]
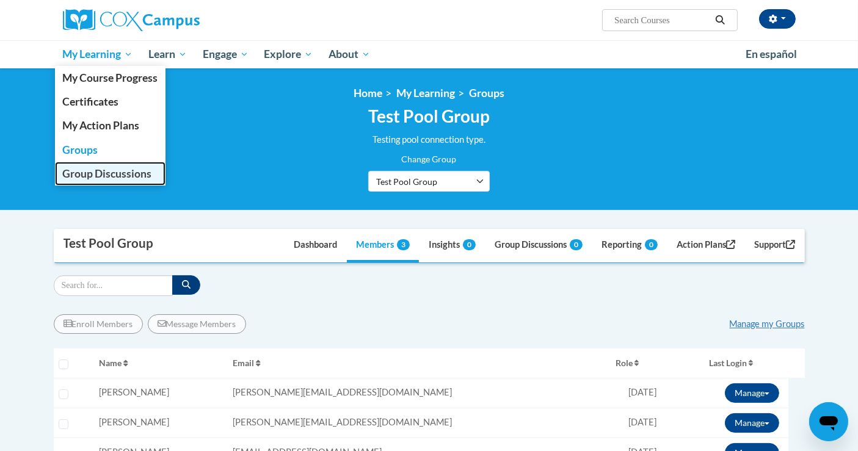
click at [78, 175] on span "Group Discussions" at bounding box center [106, 173] width 89 height 13
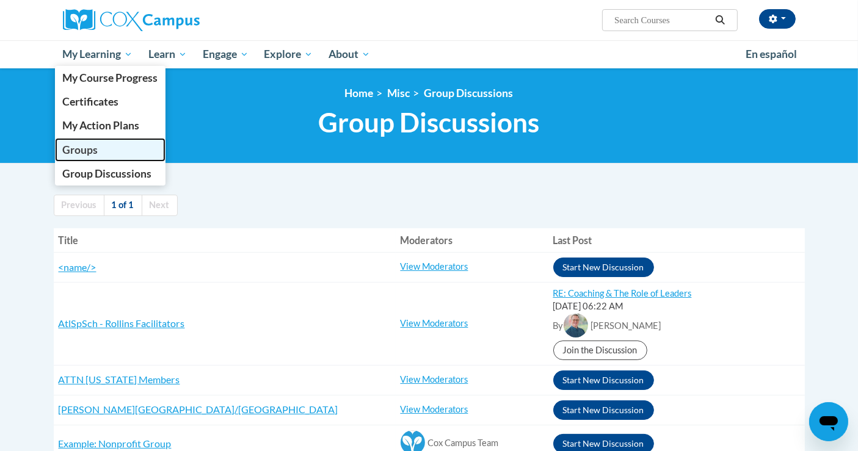
click at [71, 150] on span "Groups" at bounding box center [79, 149] width 35 height 13
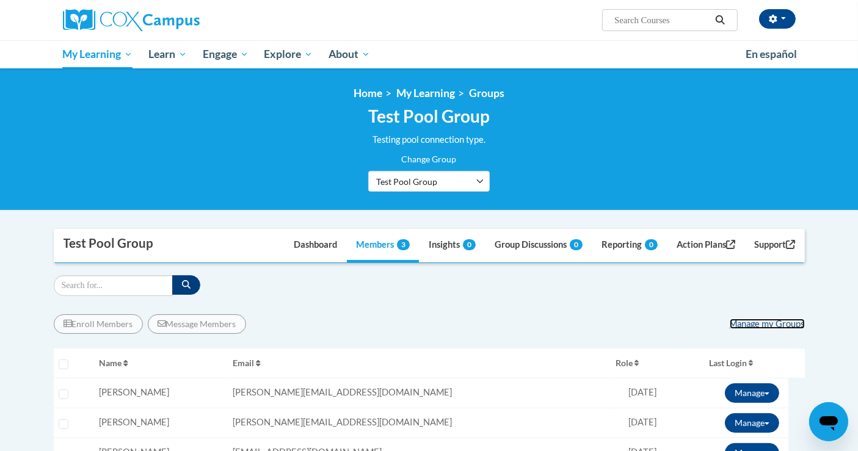
click at [758, 319] on link "Manage my Groups" at bounding box center [766, 324] width 75 height 10
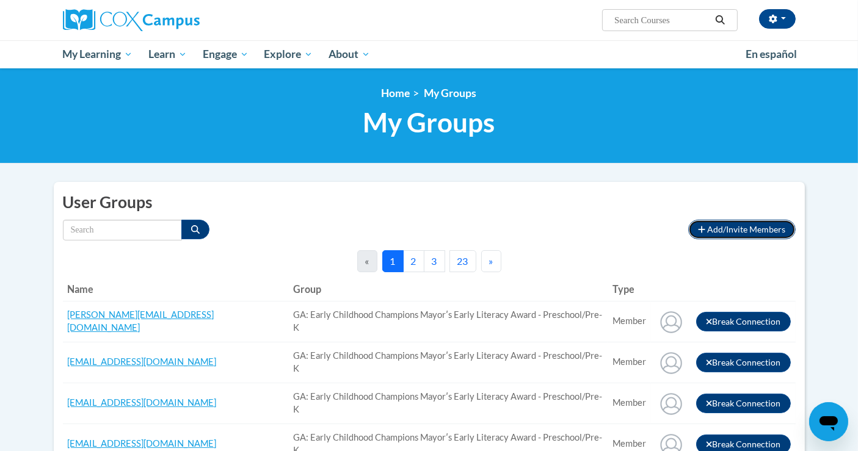
click at [715, 229] on span "Add/Invite Members" at bounding box center [746, 229] width 78 height 10
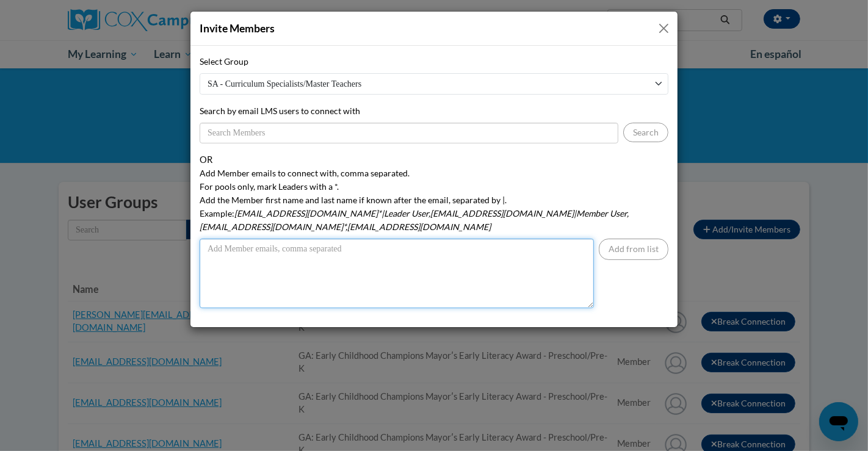
click at [258, 241] on textarea "Add Member emails to connect with, comma separated. For pools only, mark Leader…" at bounding box center [397, 274] width 394 height 70
type textarea "lmckenzie@atlantaspeechschool.org*|Lyndonia Mckenzie"
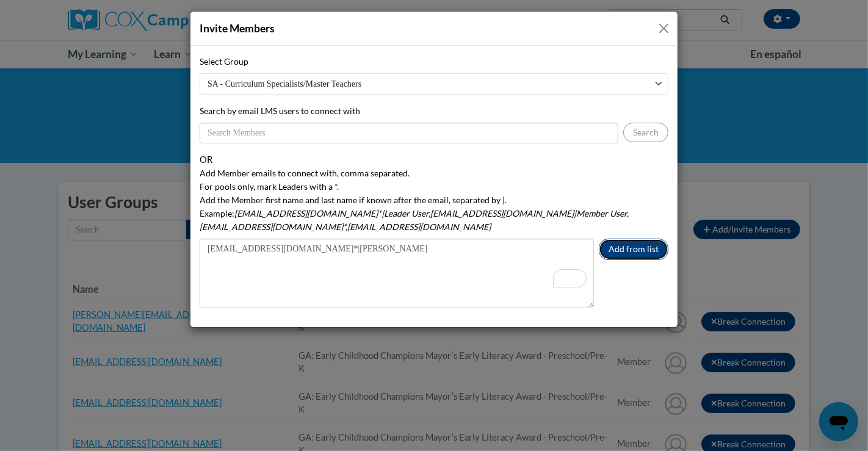
click at [634, 239] on button "Add from list" at bounding box center [634, 249] width 70 height 21
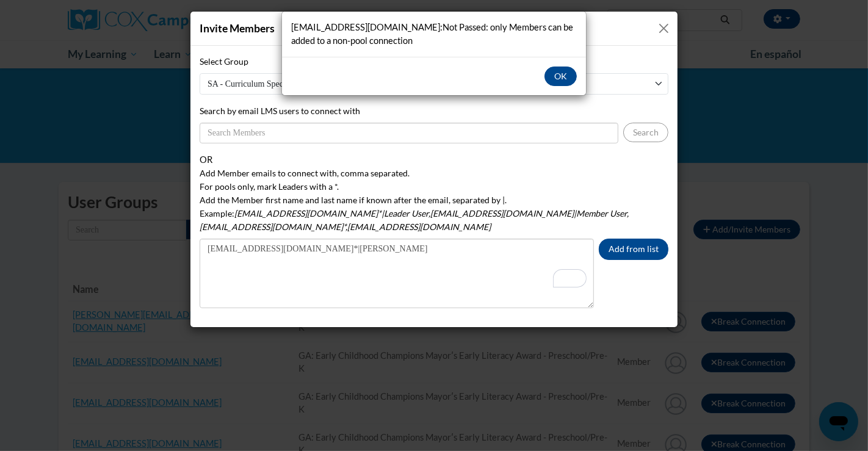
click at [313, 255] on div "lmckenzie@atlantaspeechschool.org:Not Passed: only Members can be added to a no…" at bounding box center [434, 225] width 868 height 451
click at [207, 233] on div "lmckenzie@atlantaspeechschool.org:Not Passed: only Members can be added to a no…" at bounding box center [434, 225] width 868 height 451
click at [561, 82] on button "OK" at bounding box center [560, 77] width 32 height 20
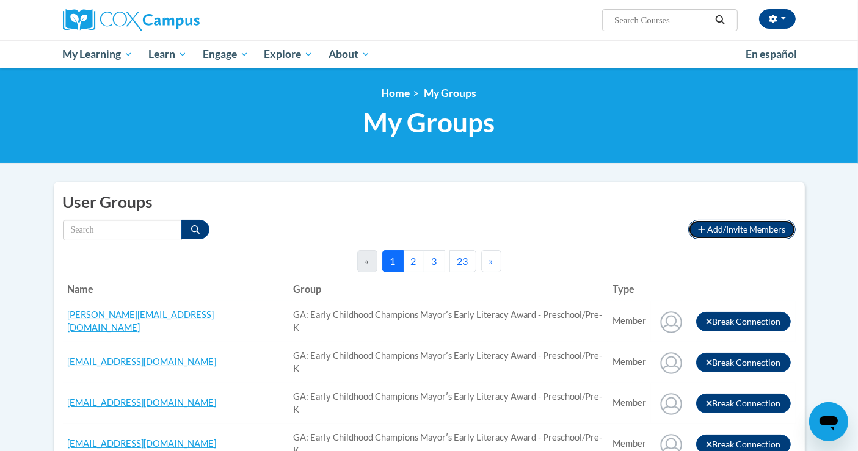
click at [713, 231] on span "Add/Invite Members" at bounding box center [746, 229] width 78 height 10
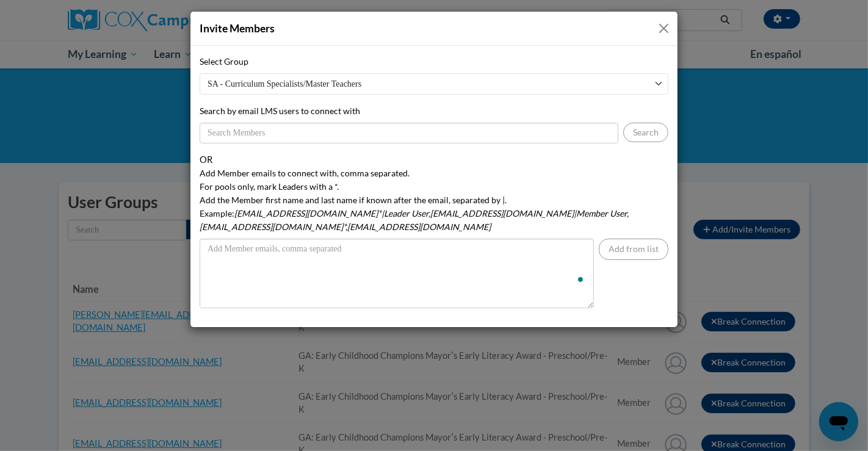
click at [342, 82] on select "SA - Curriculum Specialists/Master Teachers AtlSpSch - Rollins Facilitators GA:…" at bounding box center [434, 83] width 469 height 21
select select "540a6a1f-8770-47a0-b9b9-6ba32920e8ef"
click at [200, 73] on select "SA - Curriculum Specialists/Master Teachers AtlSpSch - Rollins Facilitators GA:…" at bounding box center [434, 83] width 469 height 21
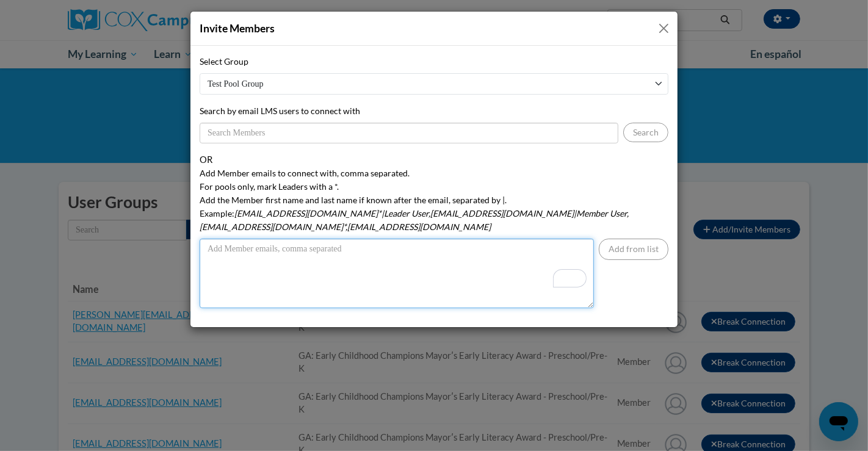
click at [269, 239] on textarea "Add Member emails to connect with, comma separated. For pools only, mark Leader…" at bounding box center [397, 274] width 394 height 70
type textarea "L"
click at [291, 253] on textarea "lmckenzie@atlantaspeechschool.org*|Lyndonia Mckenzie" at bounding box center [397, 274] width 394 height 70
type textarea "lmckenzie@atlantaspeechschool.org*|Lyndonia Mckenzie"
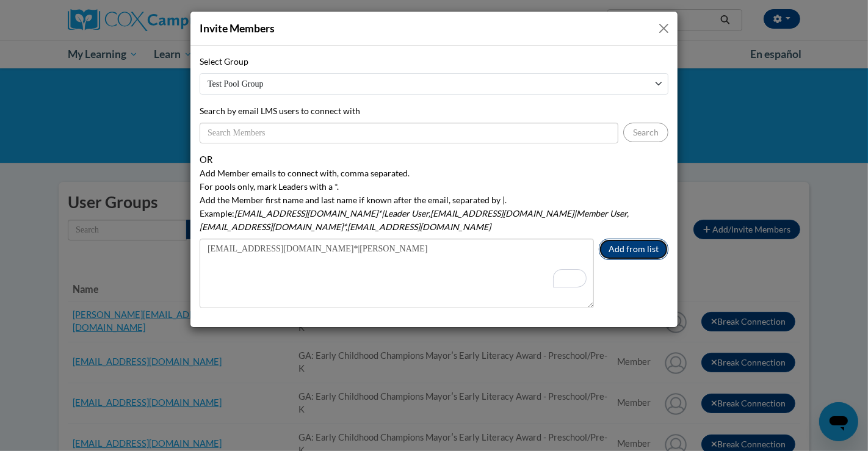
click at [640, 239] on button "Add from list" at bounding box center [634, 249] width 70 height 21
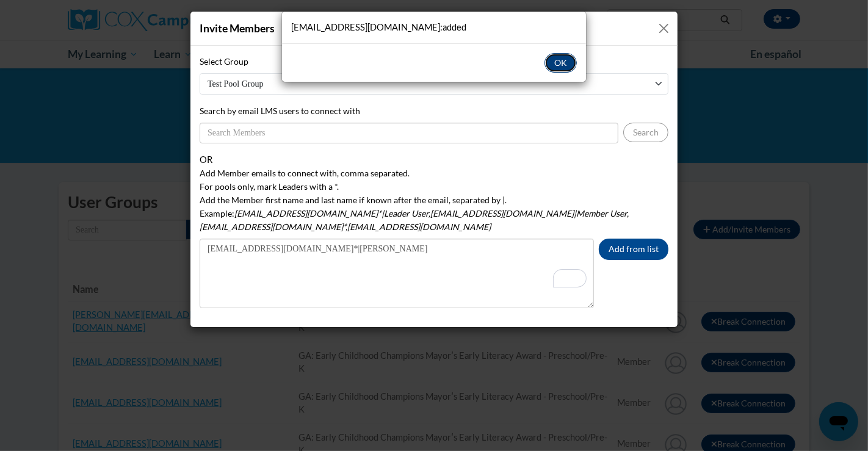
click at [551, 63] on button "OK" at bounding box center [560, 63] width 32 height 20
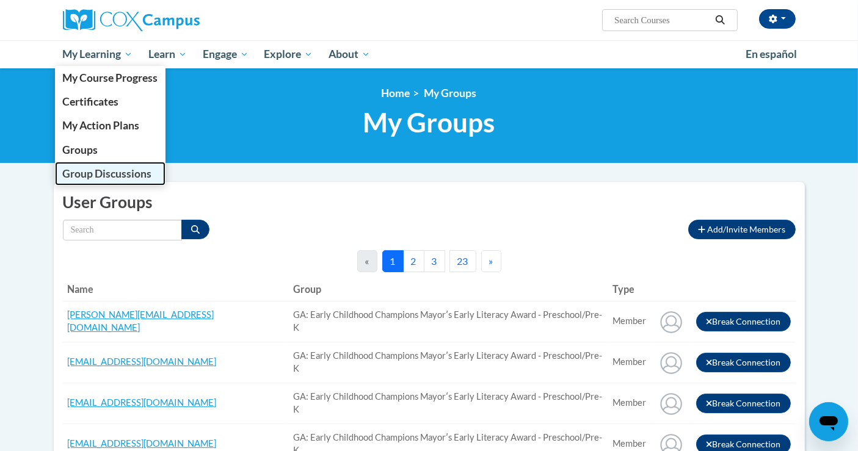
click at [82, 175] on span "Group Discussions" at bounding box center [106, 173] width 89 height 13
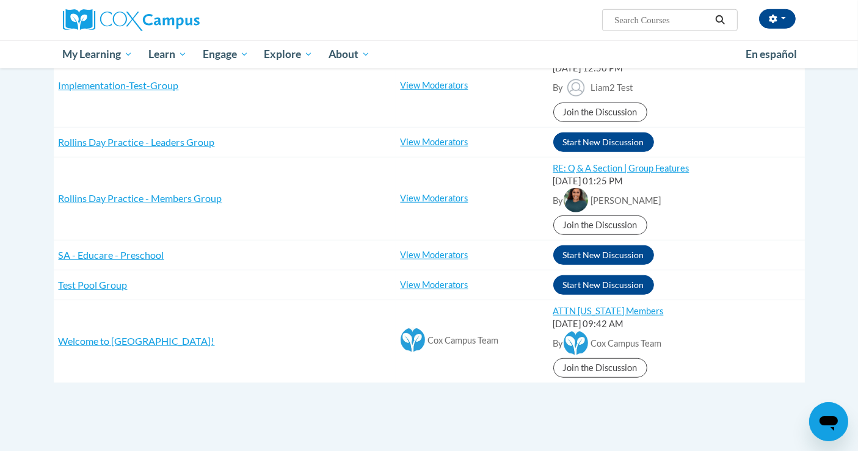
scroll to position [881, 0]
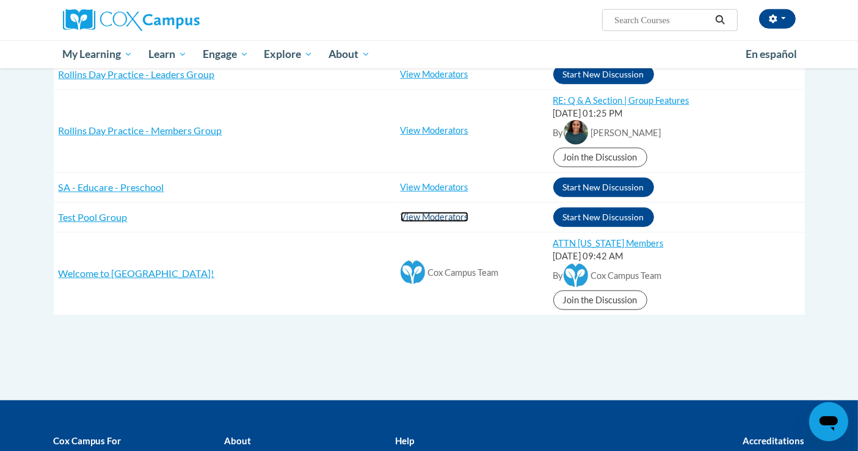
click at [430, 216] on link "View Moderators" at bounding box center [434, 217] width 68 height 10
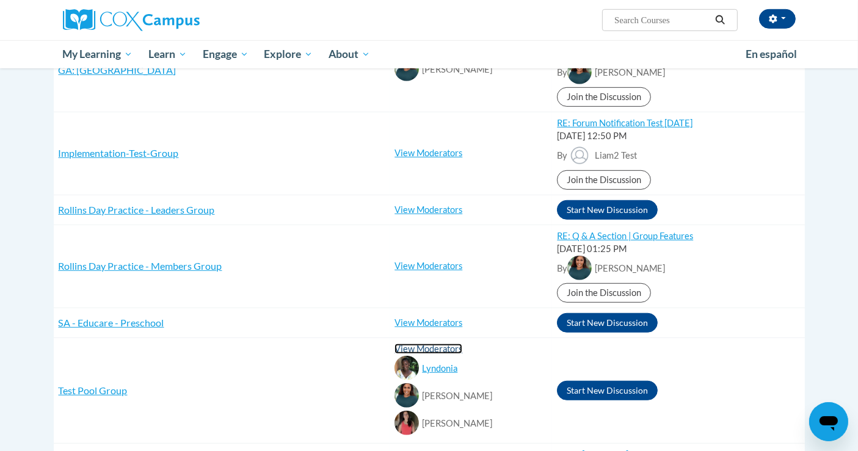
scroll to position [610, 0]
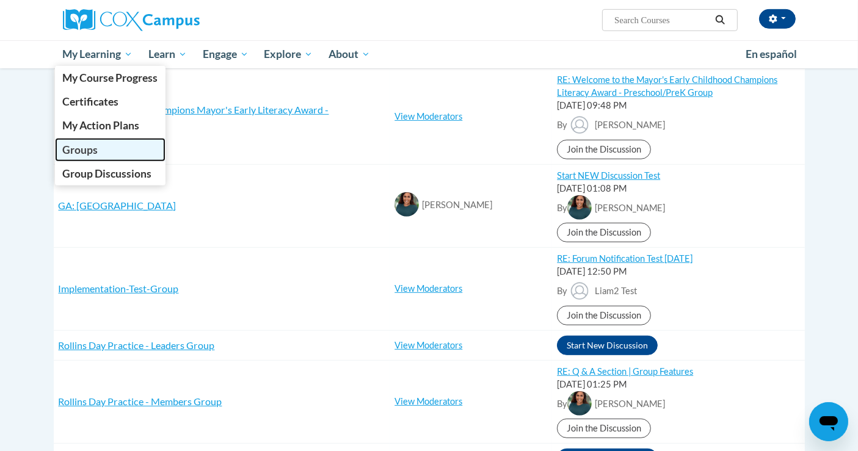
click at [103, 151] on link "Groups" at bounding box center [110, 150] width 111 height 24
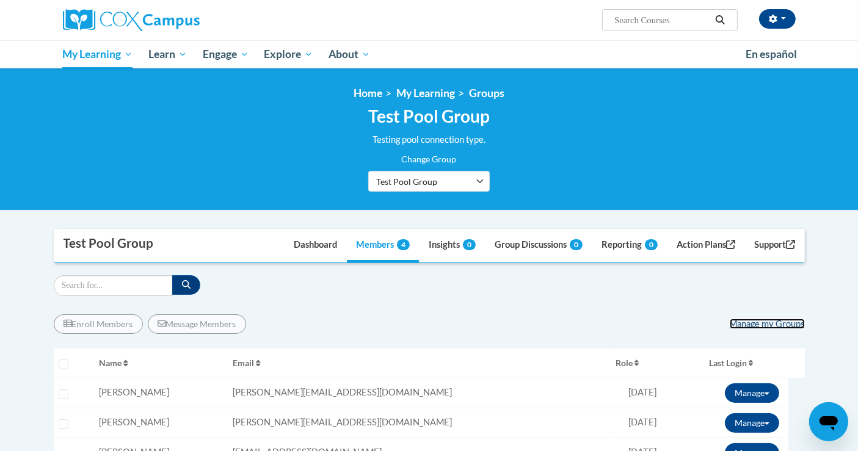
click at [781, 324] on link "Manage my Groups" at bounding box center [766, 324] width 75 height 10
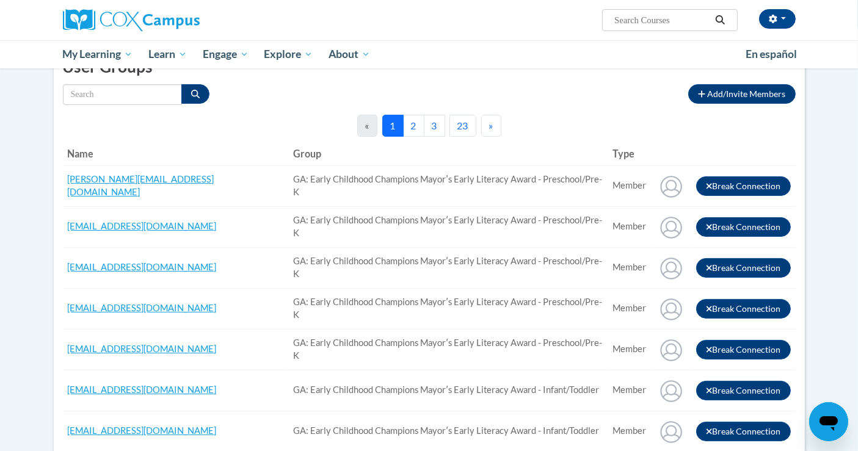
scroll to position [68, 0]
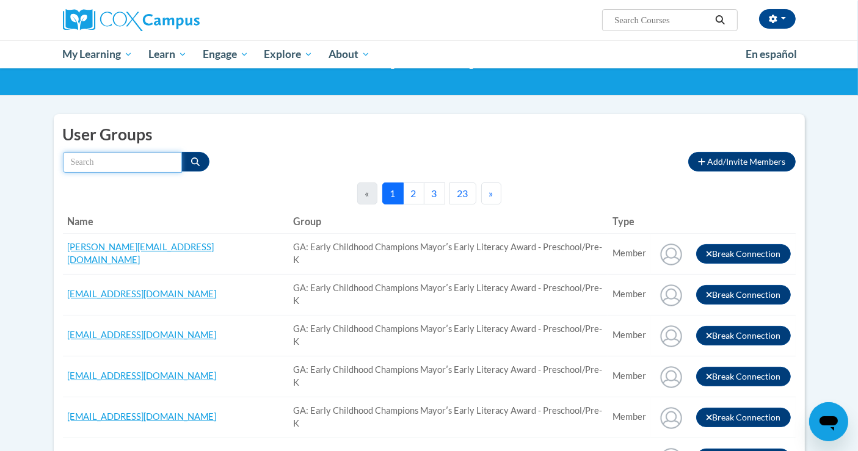
click at [103, 168] on input "Search by name" at bounding box center [122, 162] width 119 height 21
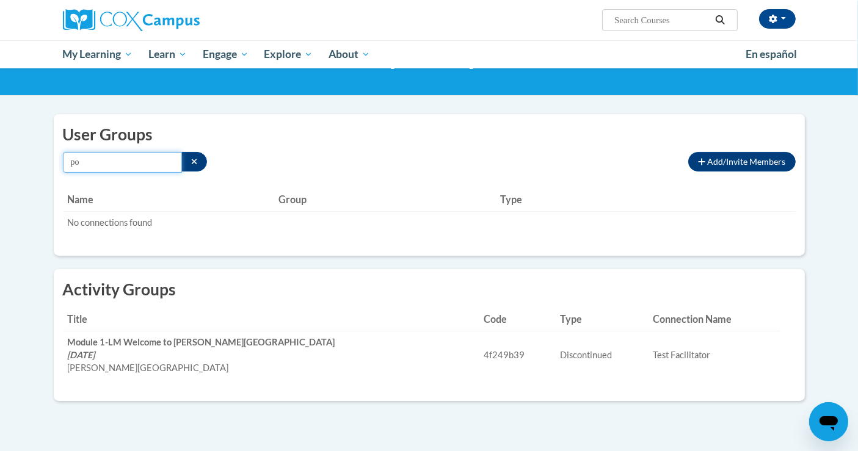
type input "p"
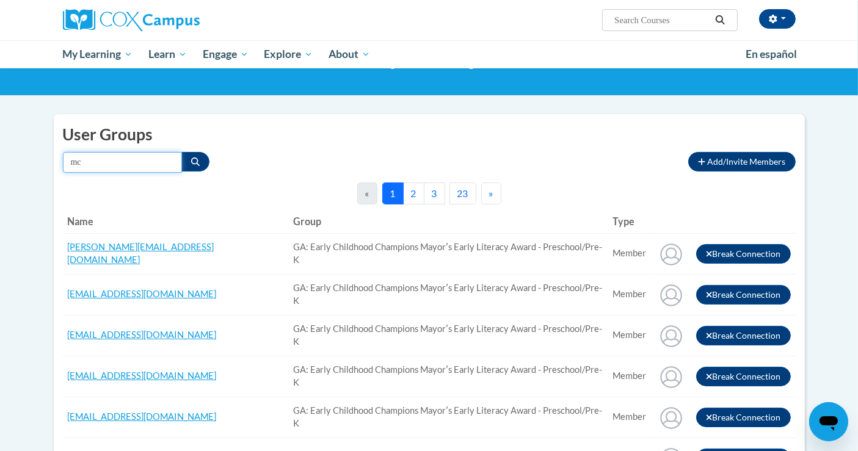
type input "m"
type input "lyndonia"
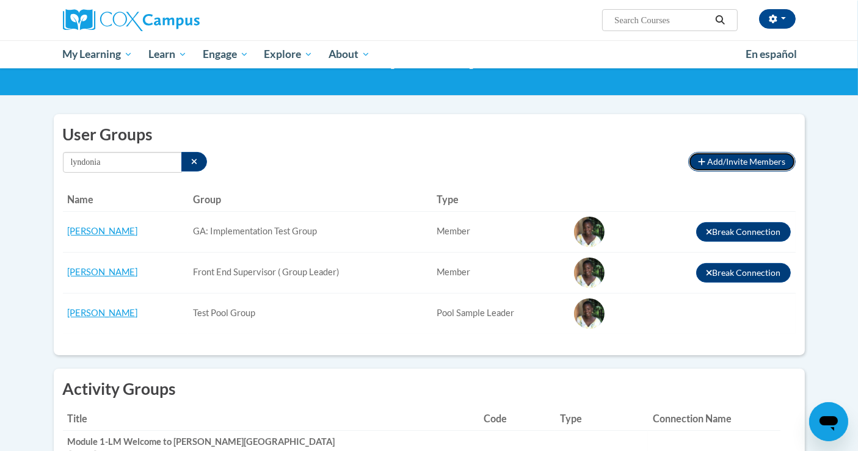
click at [712, 160] on span "Add/Invite Members" at bounding box center [746, 161] width 78 height 10
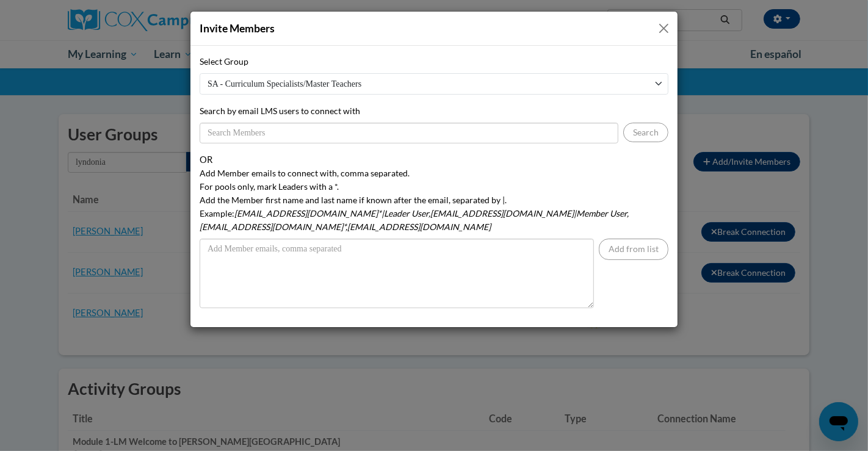
click at [361, 77] on select "SA - Curriculum Specialists/Master Teachers AtlSpSch - Rollins Facilitators GA:…" at bounding box center [434, 83] width 469 height 21
select select "540a6a1f-8770-47a0-b9b9-6ba32920e8ef"
click at [200, 73] on select "SA - Curriculum Specialists/Master Teachers AtlSpSch - Rollins Facilitators GA:…" at bounding box center [434, 83] width 469 height 21
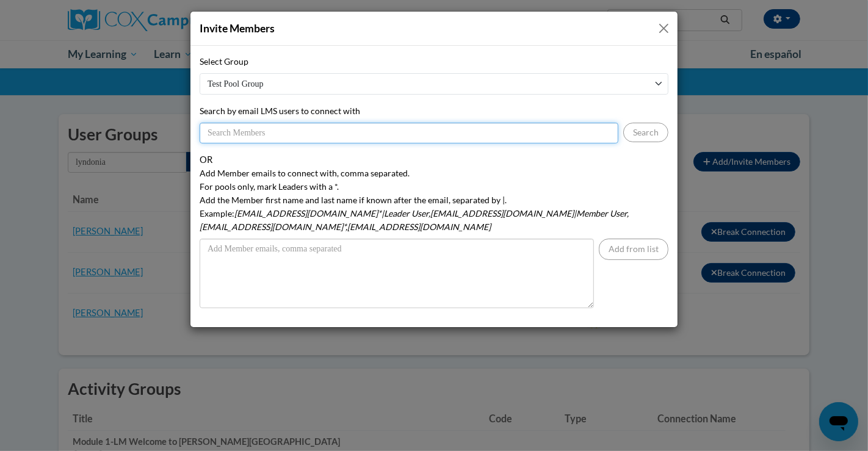
click at [274, 133] on input "Search by email LMS users to connect with" at bounding box center [409, 133] width 419 height 21
type input "j"
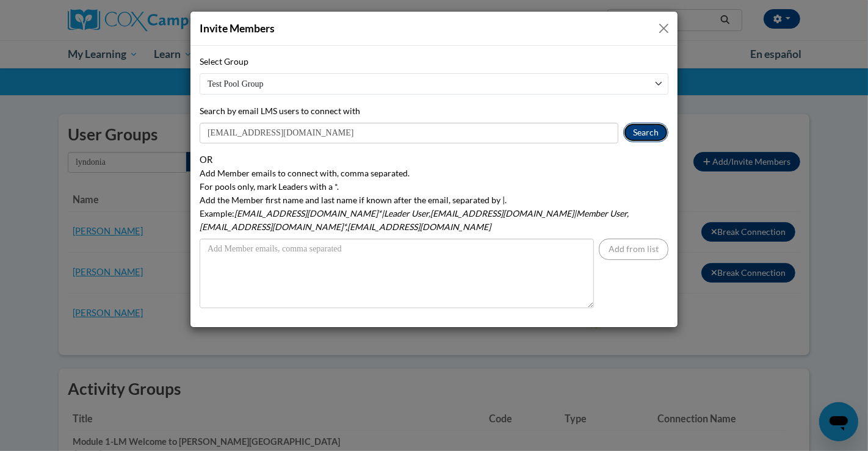
click at [641, 131] on button "Search" at bounding box center [645, 133] width 45 height 20
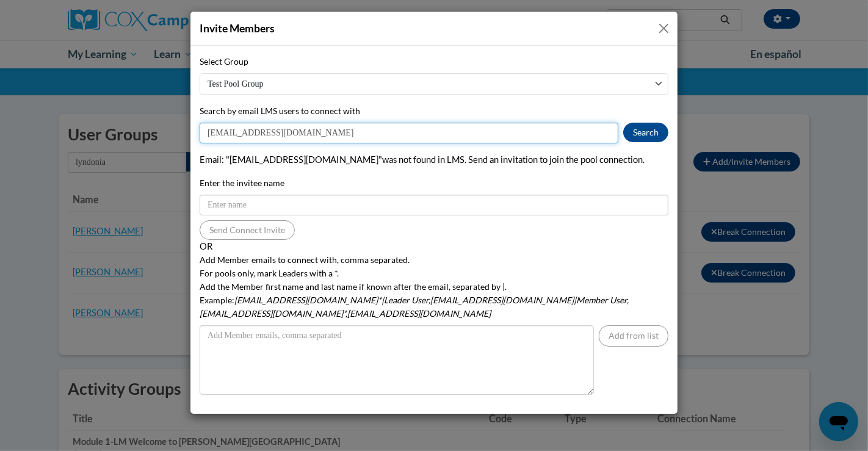
click at [244, 132] on input "jslyons167@gmail.com" at bounding box center [409, 133] width 419 height 21
click at [247, 132] on input "jslyons167@gmail.com" at bounding box center [409, 133] width 419 height 21
type input "jslyons626@gmail.com"
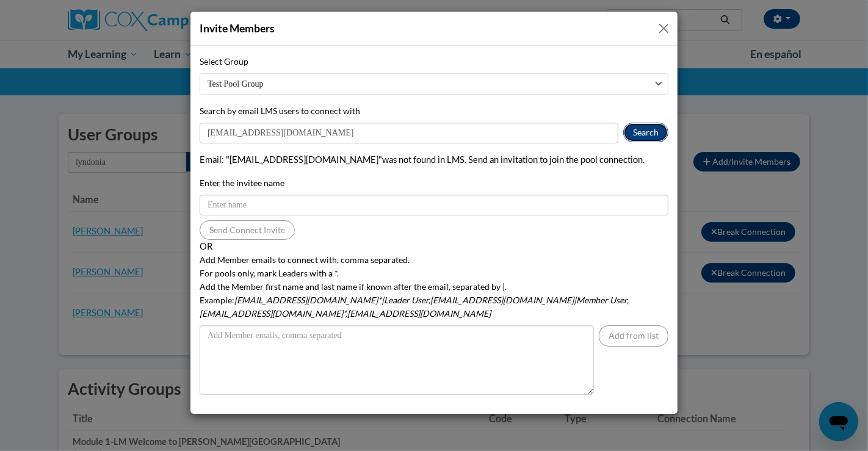
click at [655, 130] on button "Search" at bounding box center [645, 133] width 45 height 20
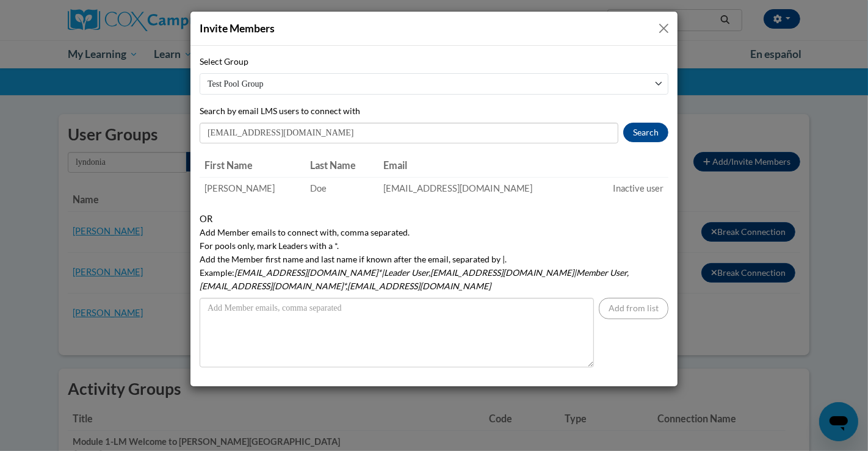
click at [616, 188] on span "Inactive user" at bounding box center [638, 188] width 51 height 10
click at [664, 31] on button "Close" at bounding box center [663, 28] width 15 height 15
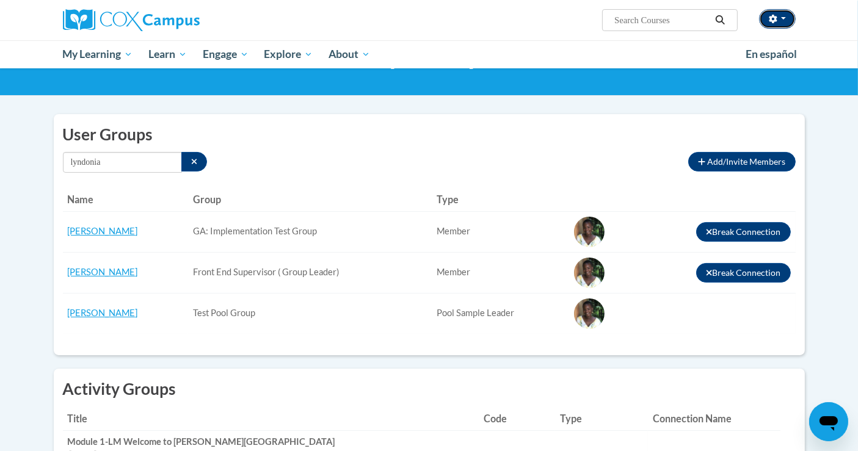
click at [766, 18] on button "button" at bounding box center [777, 19] width 37 height 20
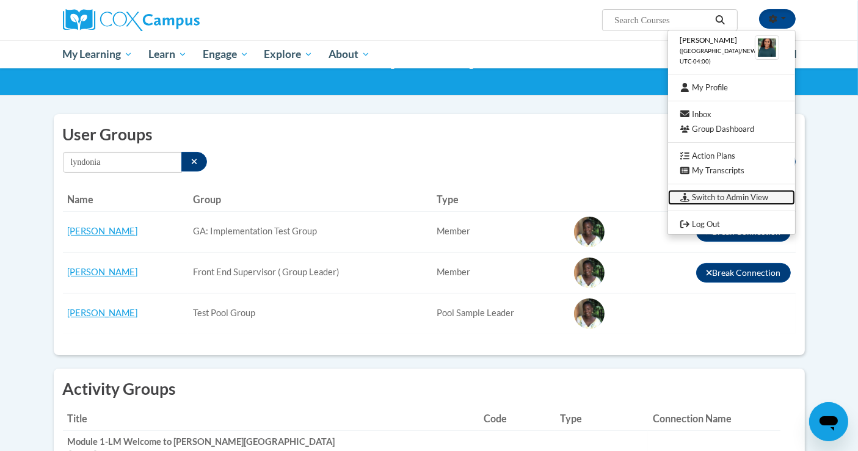
click at [747, 192] on link "Switch to Admin View" at bounding box center [731, 197] width 127 height 15
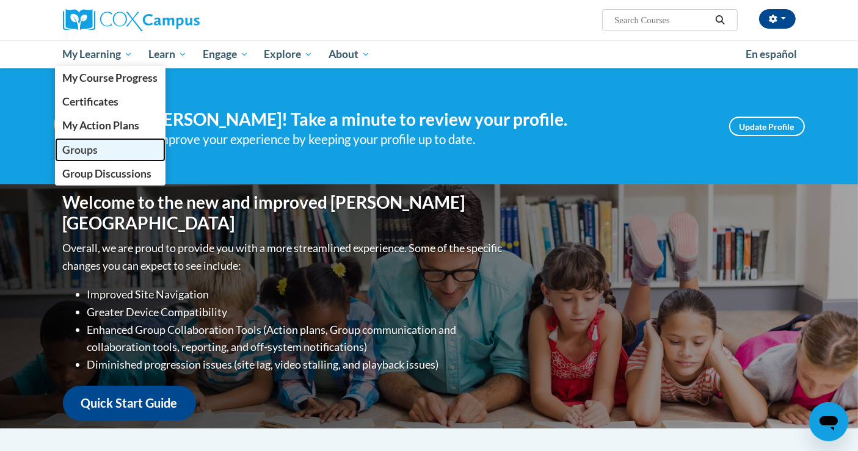
click at [85, 152] on span "Groups" at bounding box center [79, 149] width 35 height 13
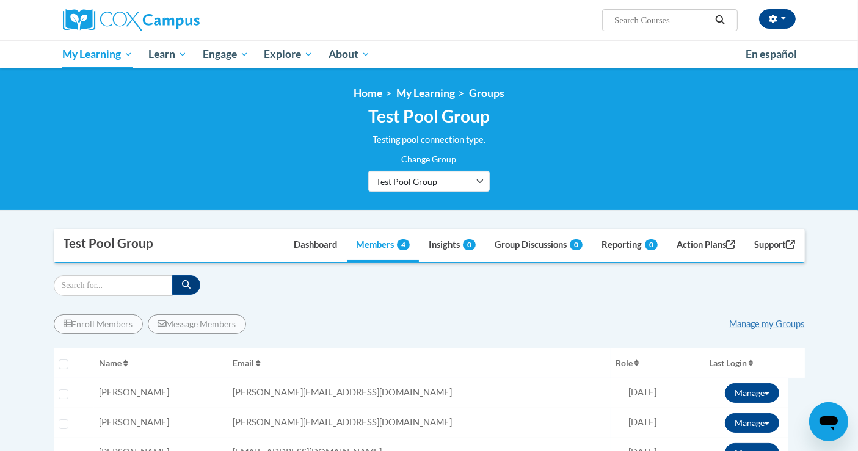
click at [304, 314] on div "Enroll Members Message Members Manage my Groups" at bounding box center [429, 324] width 751 height 20
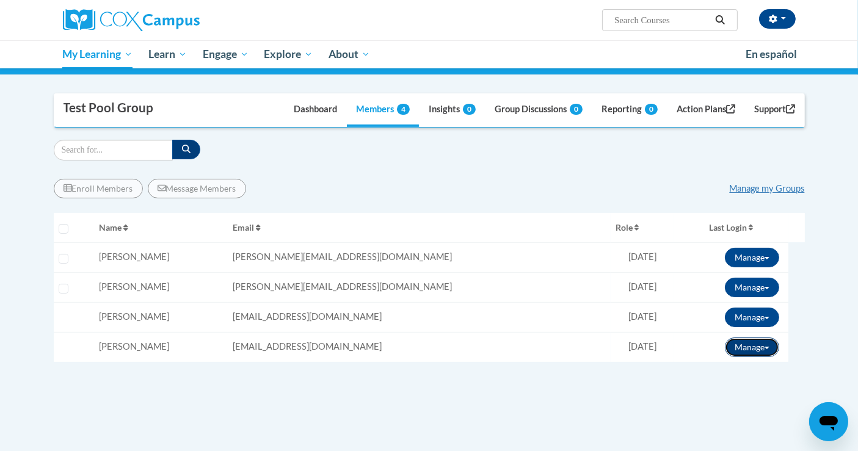
click at [755, 348] on button "Manage" at bounding box center [751, 348] width 54 height 20
click at [762, 312] on button "Manage" at bounding box center [751, 318] width 54 height 20
click at [764, 292] on button "Manage" at bounding box center [751, 288] width 54 height 20
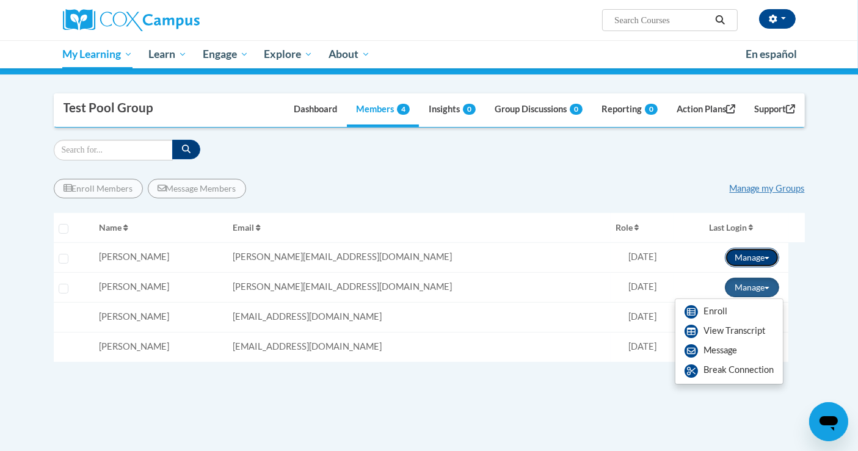
click at [765, 255] on button "Manage" at bounding box center [751, 258] width 54 height 20
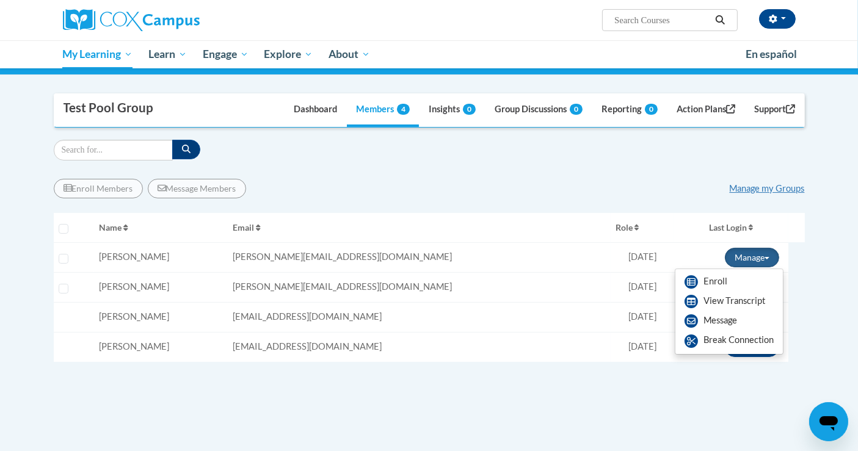
click at [508, 384] on div "Enroll Members Message Members Manage my Groups « 1 » Selecting Name Email 0%" at bounding box center [429, 318] width 751 height 296
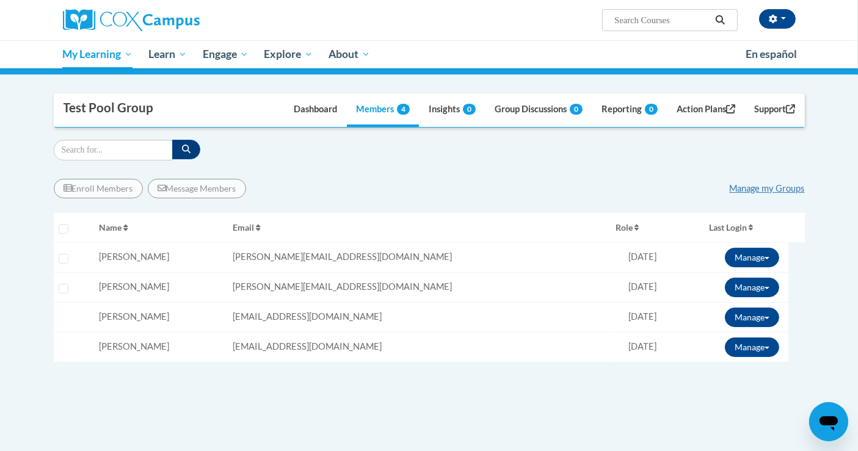
click at [634, 226] on icon "button" at bounding box center [636, 228] width 5 height 7
click at [634, 226] on icon "button" at bounding box center [636, 227] width 5 height 9
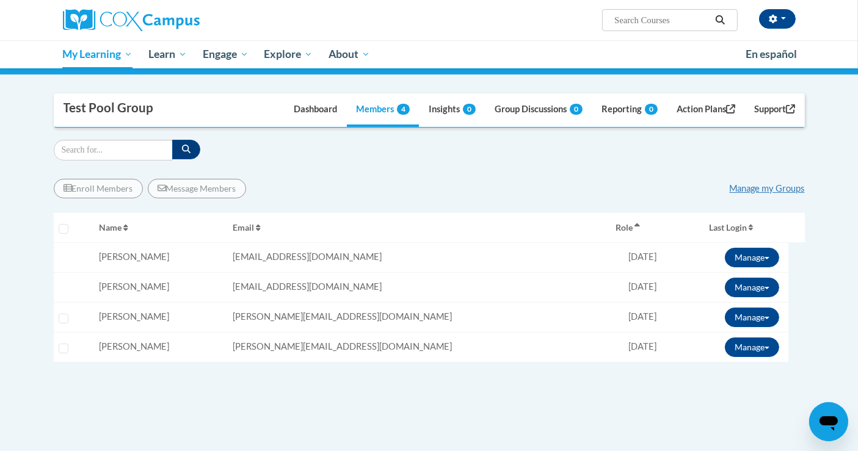
click at [634, 226] on icon "button" at bounding box center [636, 227] width 5 height 9
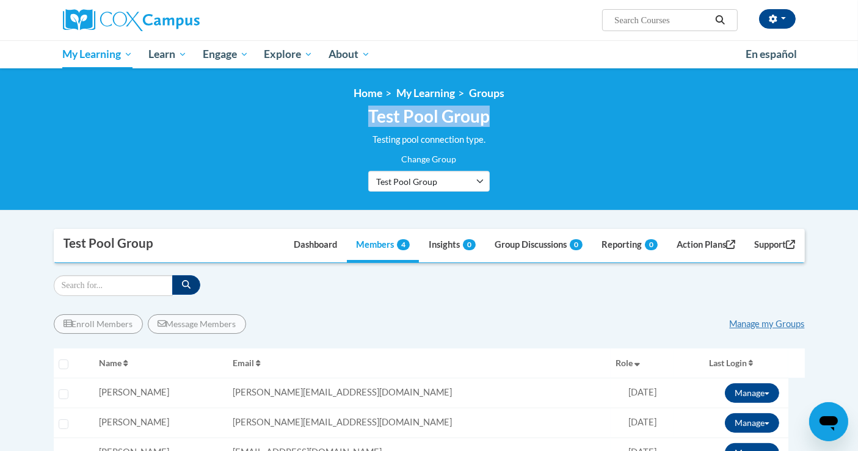
drag, startPoint x: 364, startPoint y: 117, endPoint x: 504, endPoint y: 109, distance: 140.0
click at [504, 109] on div "Test Pool Group Testing pool connection type. Change Group AtlSpSch - [PERSON_N…" at bounding box center [429, 148] width 751 height 85
copy h2 "Test Pool Group"
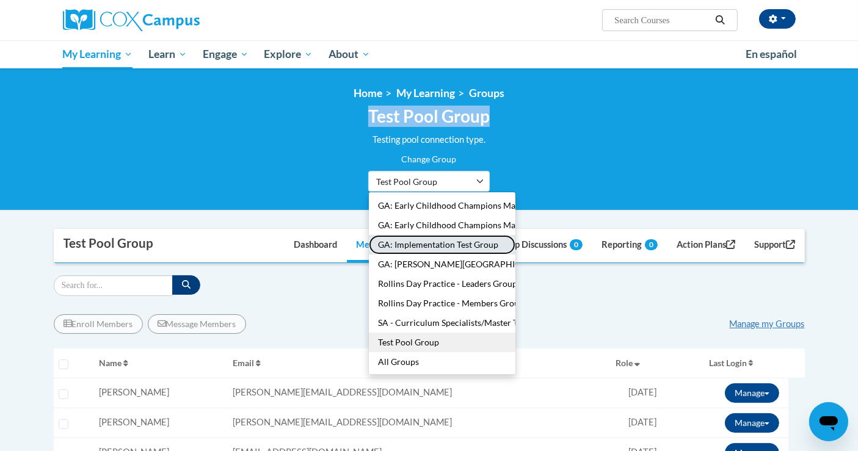
click at [413, 241] on button "GA: Implementation Test Group" at bounding box center [442, 245] width 146 height 20
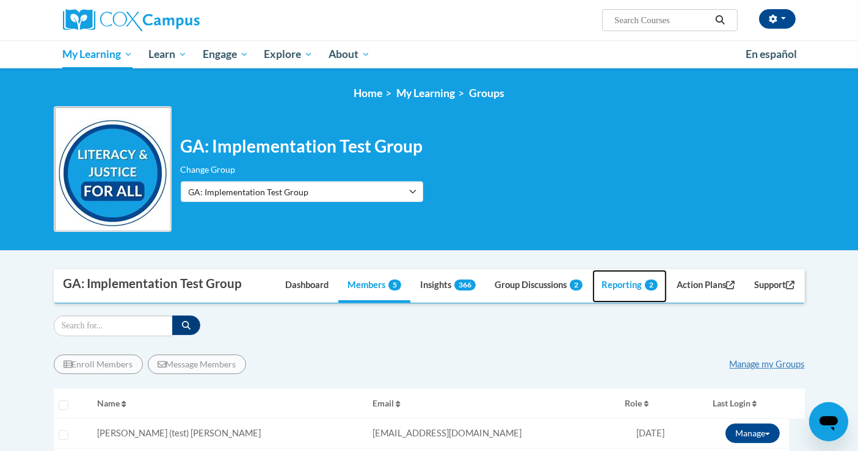
click at [600, 289] on link "Reporting 2" at bounding box center [629, 286] width 74 height 33
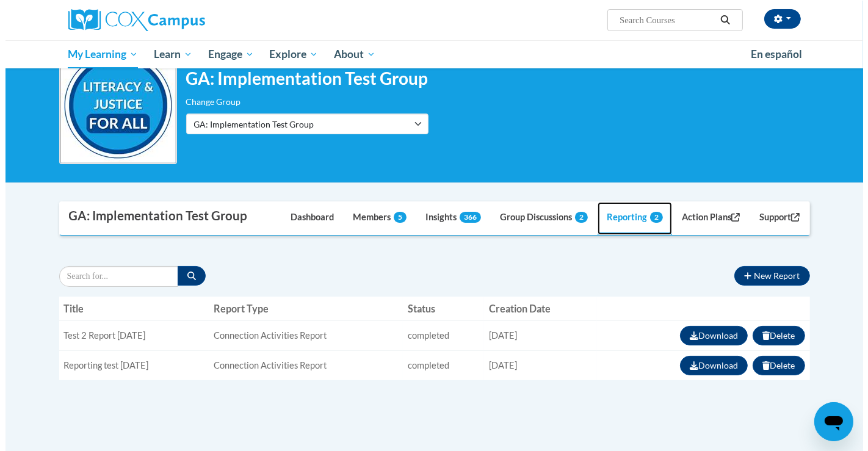
scroll to position [135, 0]
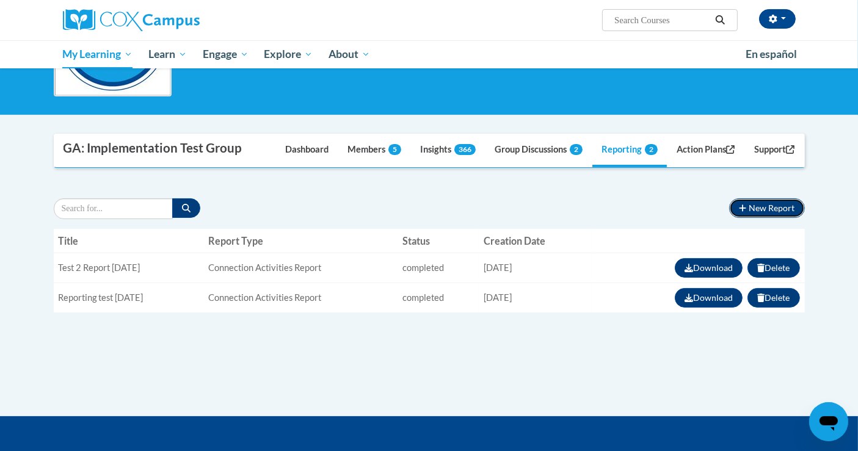
click at [749, 207] on button "New Report" at bounding box center [766, 208] width 75 height 20
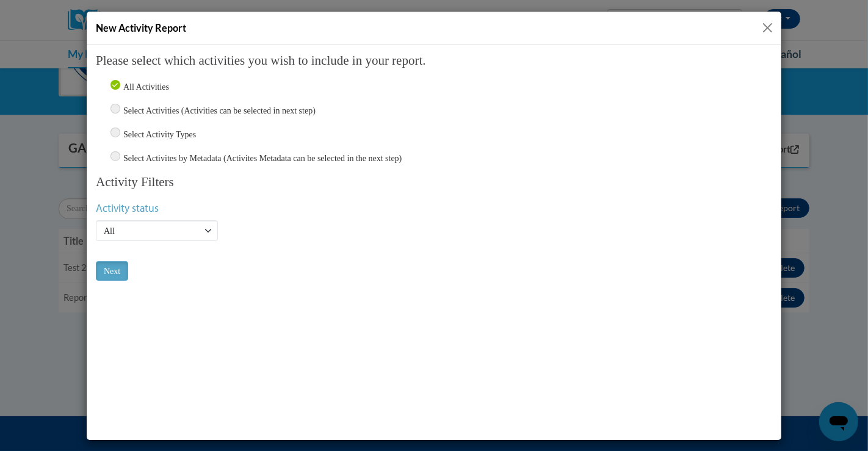
scroll to position [0, 0]
click at [117, 130] on input "Select Activity Types" at bounding box center [115, 132] width 10 height 10
radio input "true"
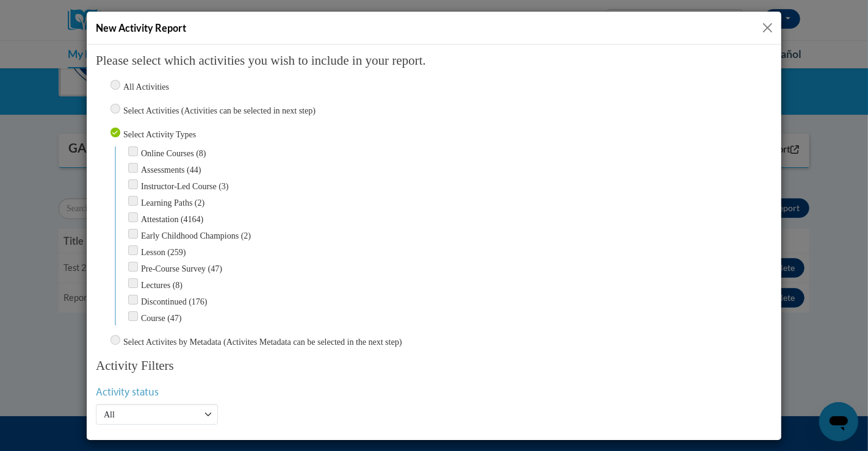
click at [114, 334] on input "radio" at bounding box center [115, 339] width 10 height 10
radio input "true"
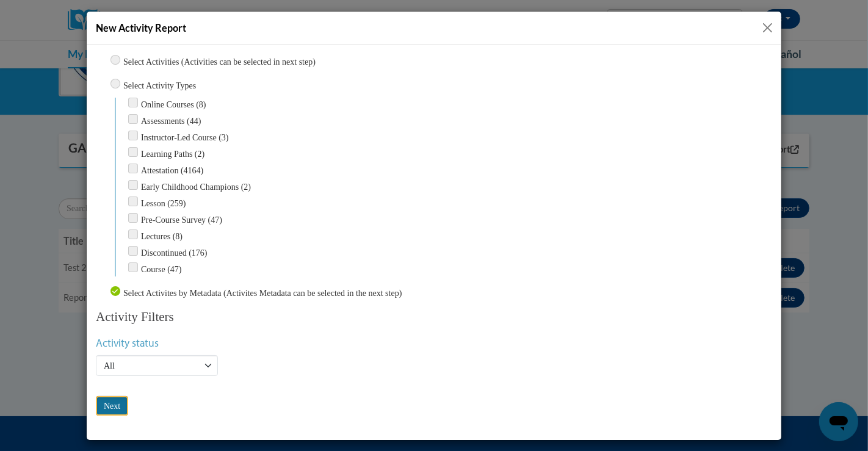
click at [115, 400] on input "Next" at bounding box center [111, 405] width 32 height 20
